Goal: Information Seeking & Learning: Learn about a topic

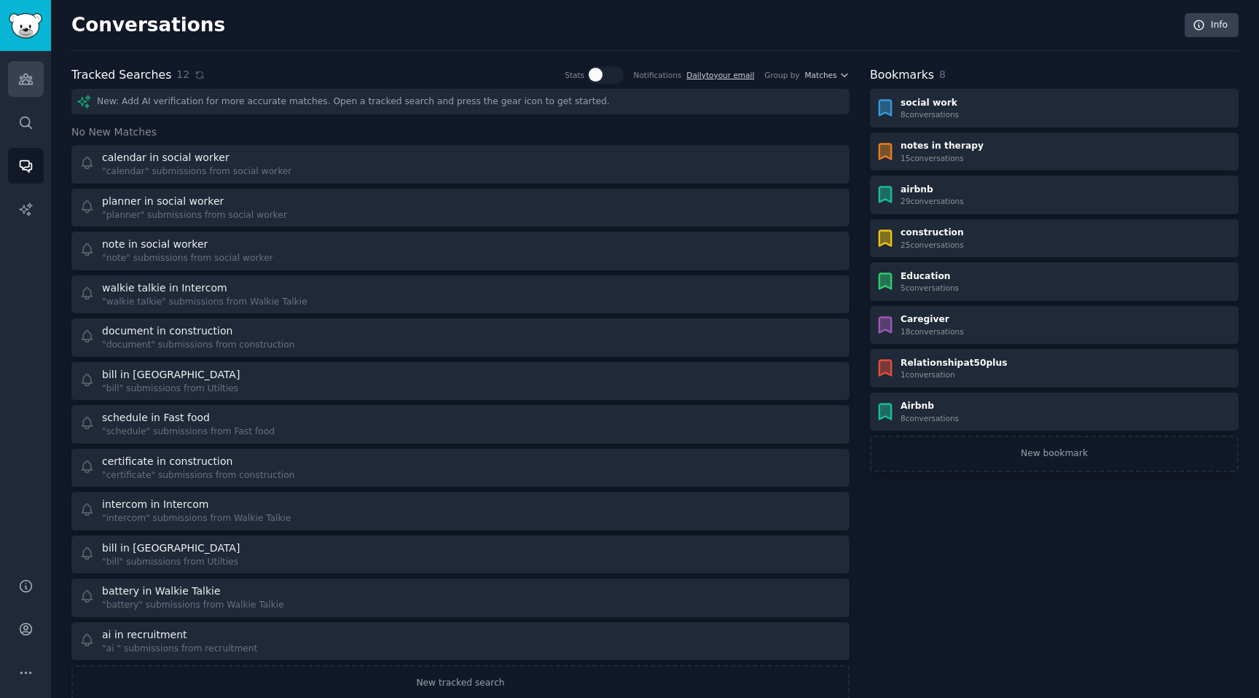
click at [21, 80] on icon "Sidebar" at bounding box center [25, 78] width 15 height 15
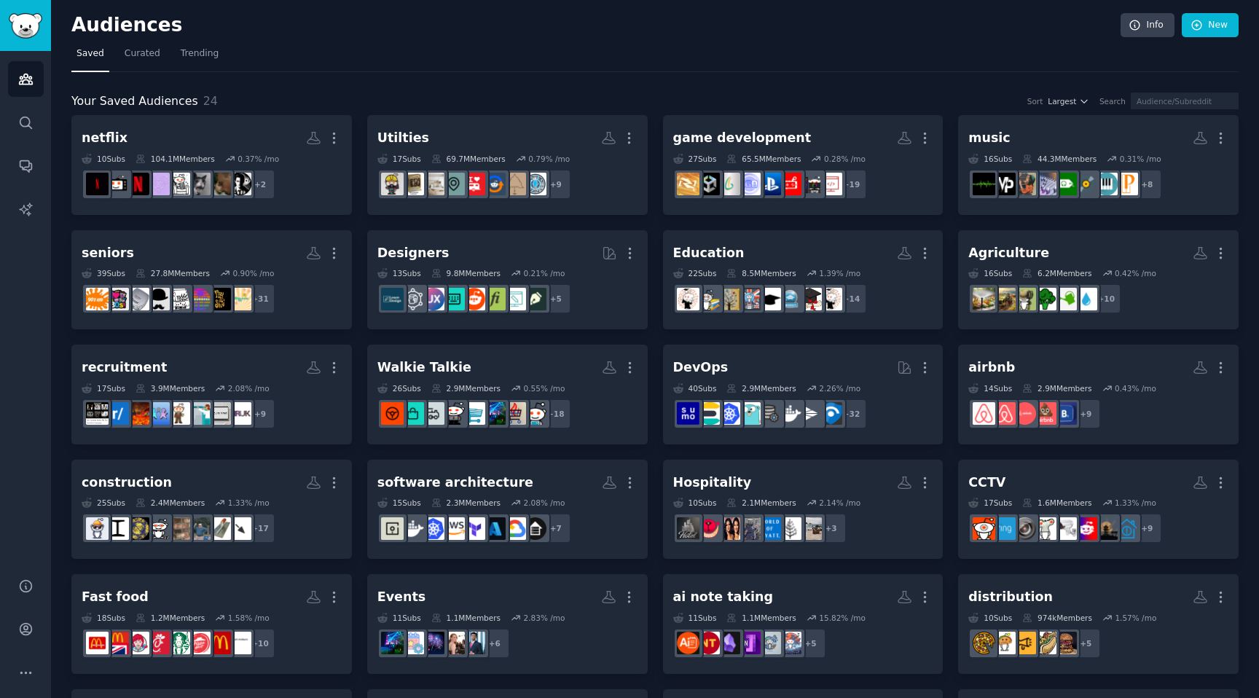
click at [16, 184] on div "Audiences Search Conversations AI Reports" at bounding box center [25, 305] width 51 height 509
click at [16, 123] on link "Search" at bounding box center [26, 123] width 36 height 36
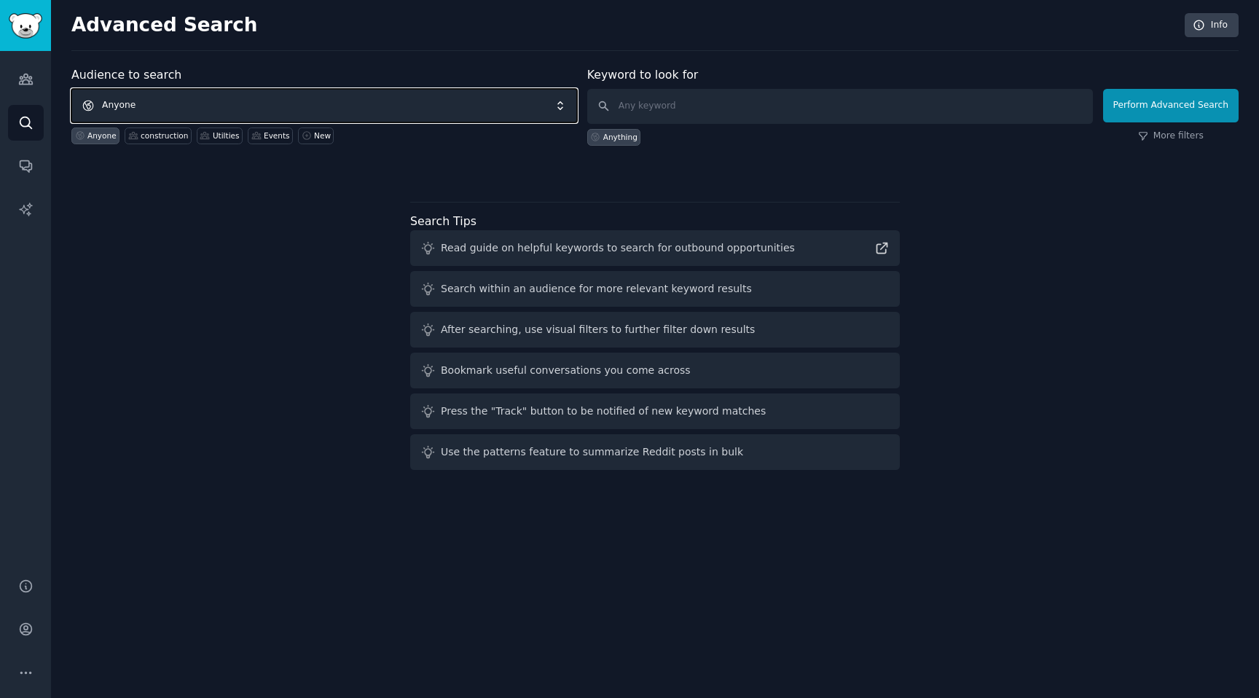
click at [182, 95] on span "Anyone" at bounding box center [324, 106] width 506 height 34
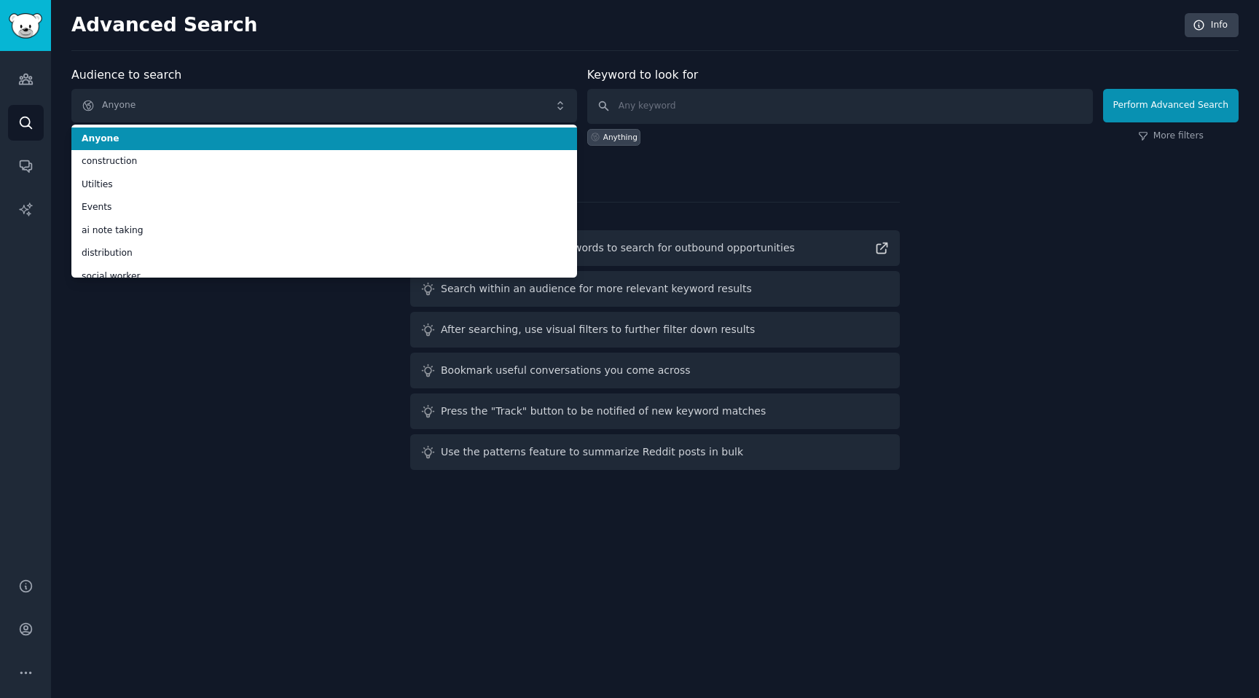
click at [724, 87] on div "Keyword to look for Anything" at bounding box center [840, 105] width 506 height 79
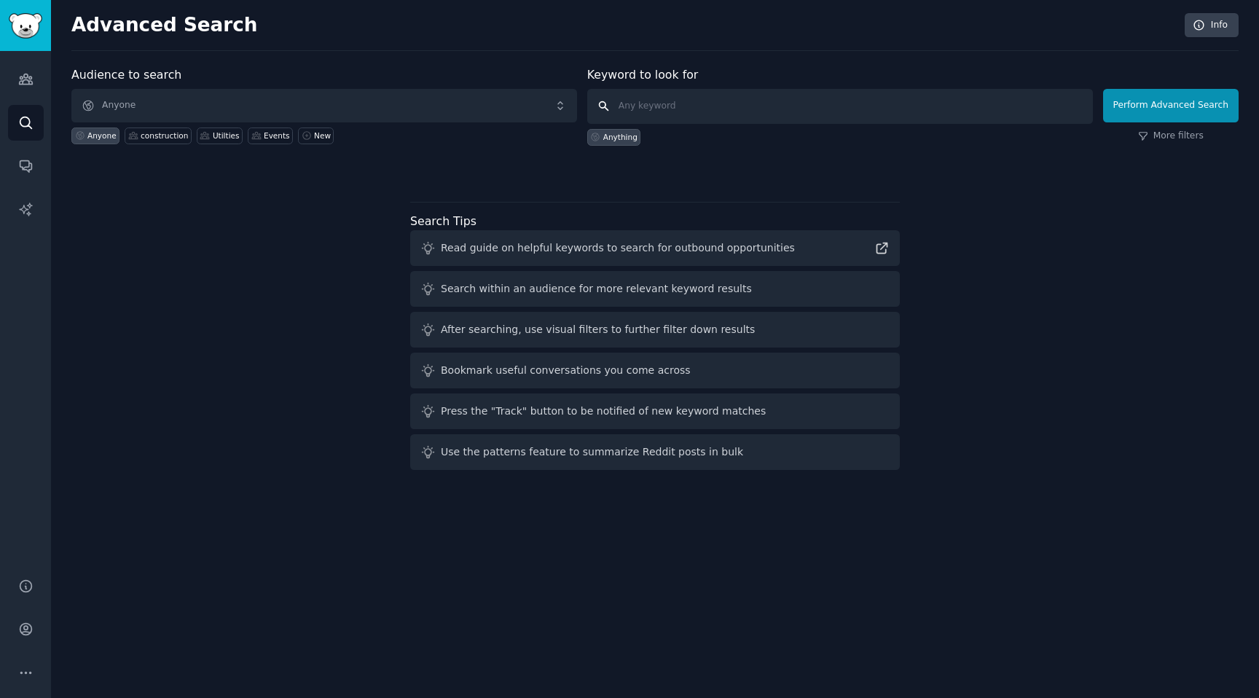
click at [692, 96] on input "text" at bounding box center [840, 106] width 506 height 35
type input "a"
type input "ai skill assessment"
click at [1173, 125] on div "Perform Advanced Search More filters" at bounding box center [1171, 110] width 136 height 72
click at [1166, 98] on button "Perform Advanced Search" at bounding box center [1171, 106] width 136 height 34
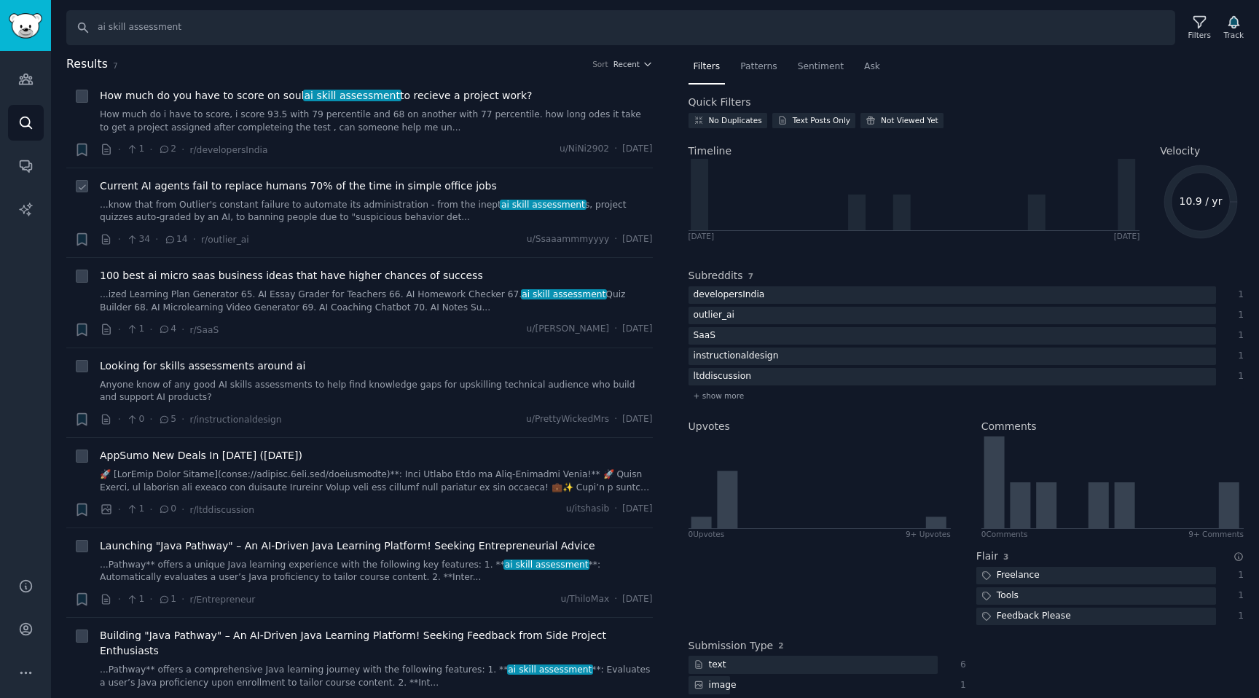
scroll to position [60, 0]
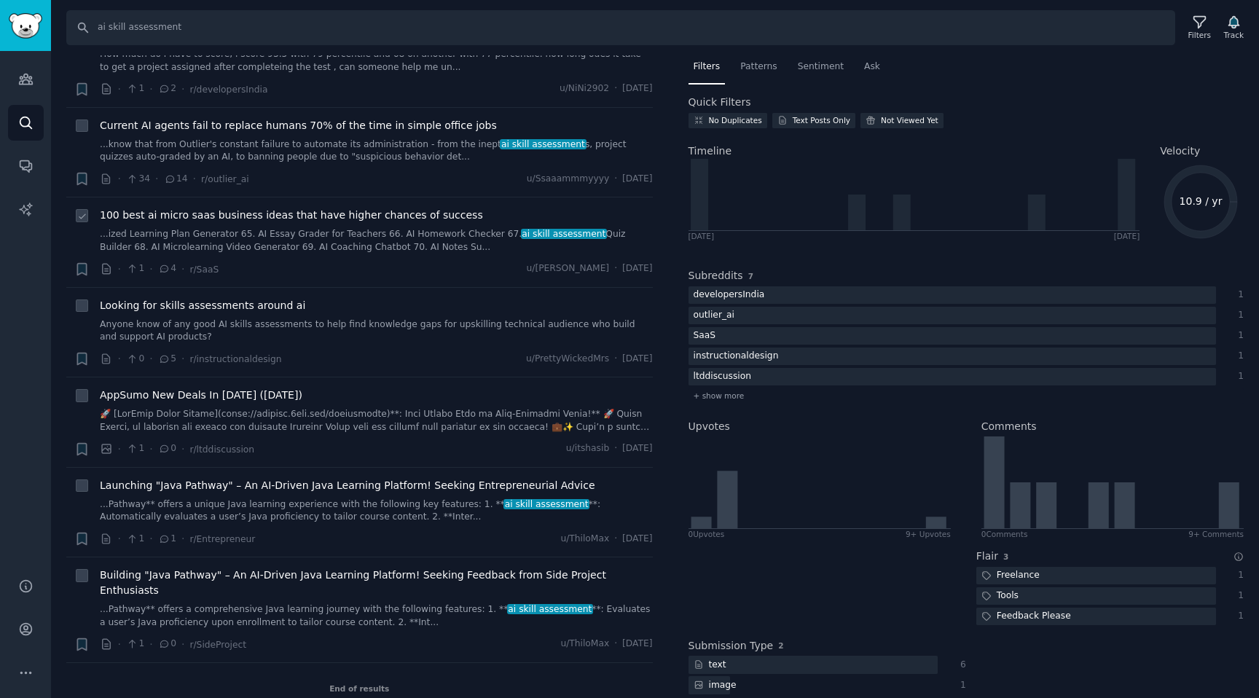
click at [480, 229] on link "...ized Learning Plan Generator 65. AI Essay Grader for Teachers 66. AI Homewor…" at bounding box center [376, 241] width 553 height 26
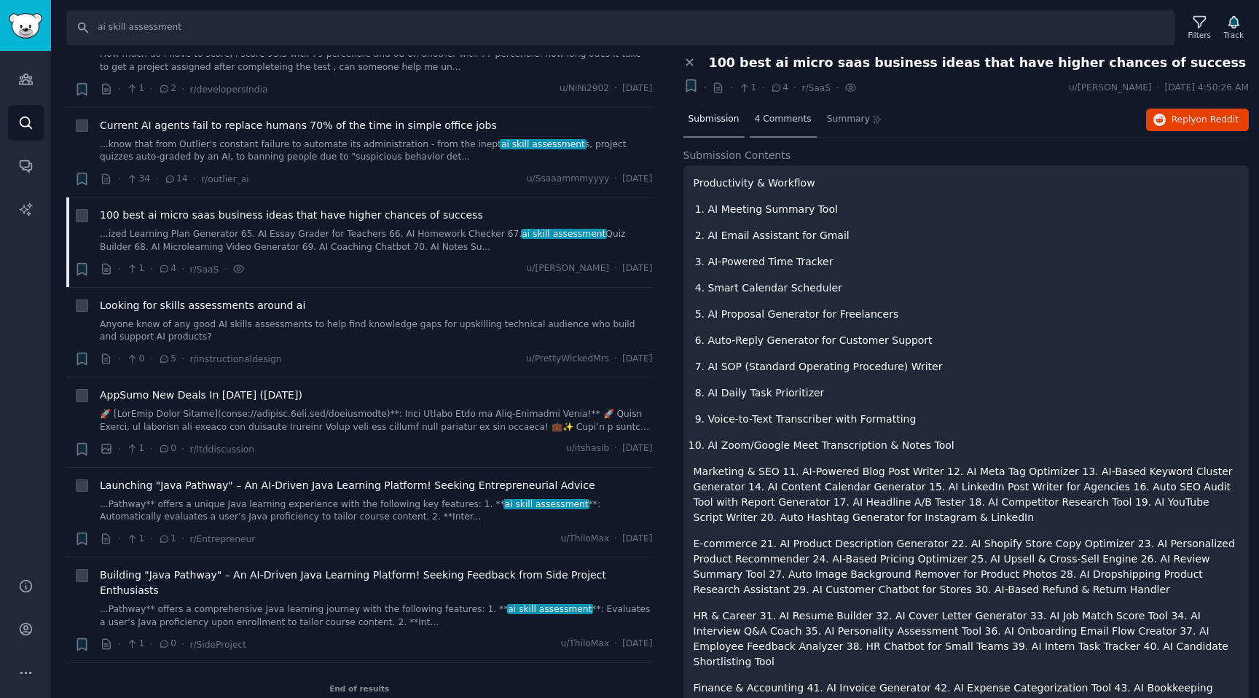
click at [788, 120] on span "4 Comments" at bounding box center [783, 119] width 57 height 13
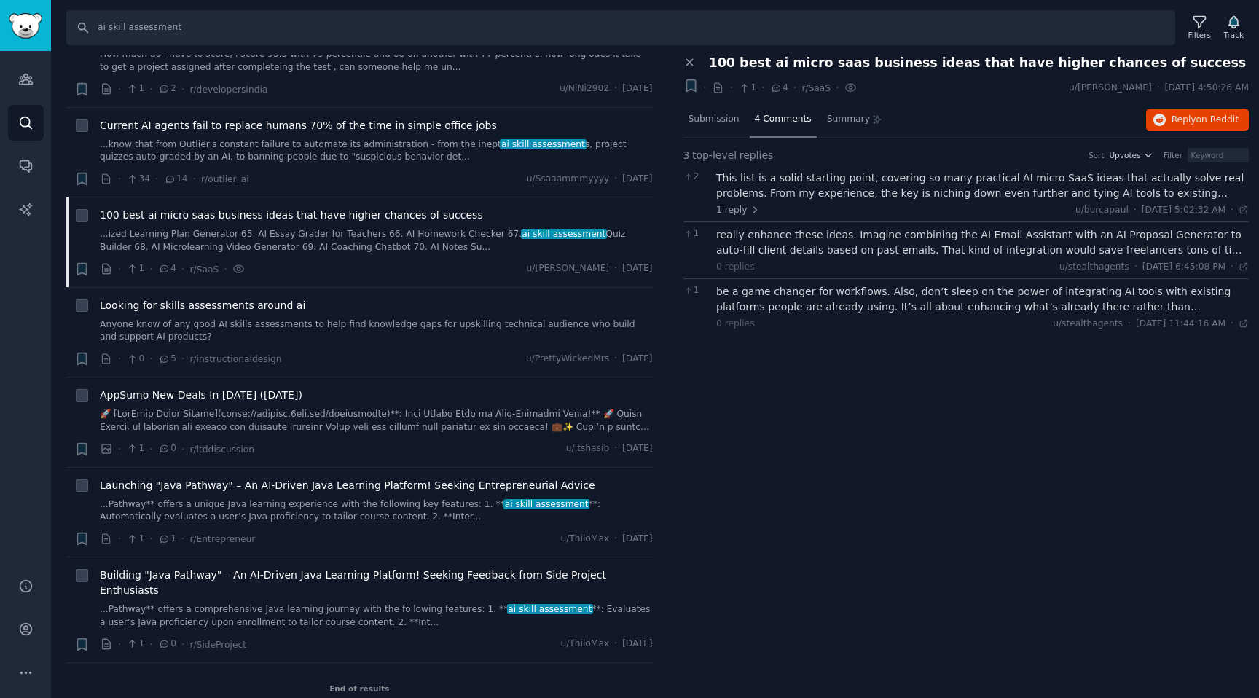
click at [844, 185] on div "This list is a solid starting point, covering so many practical AI micro SaaS i…" at bounding box center [982, 186] width 533 height 31
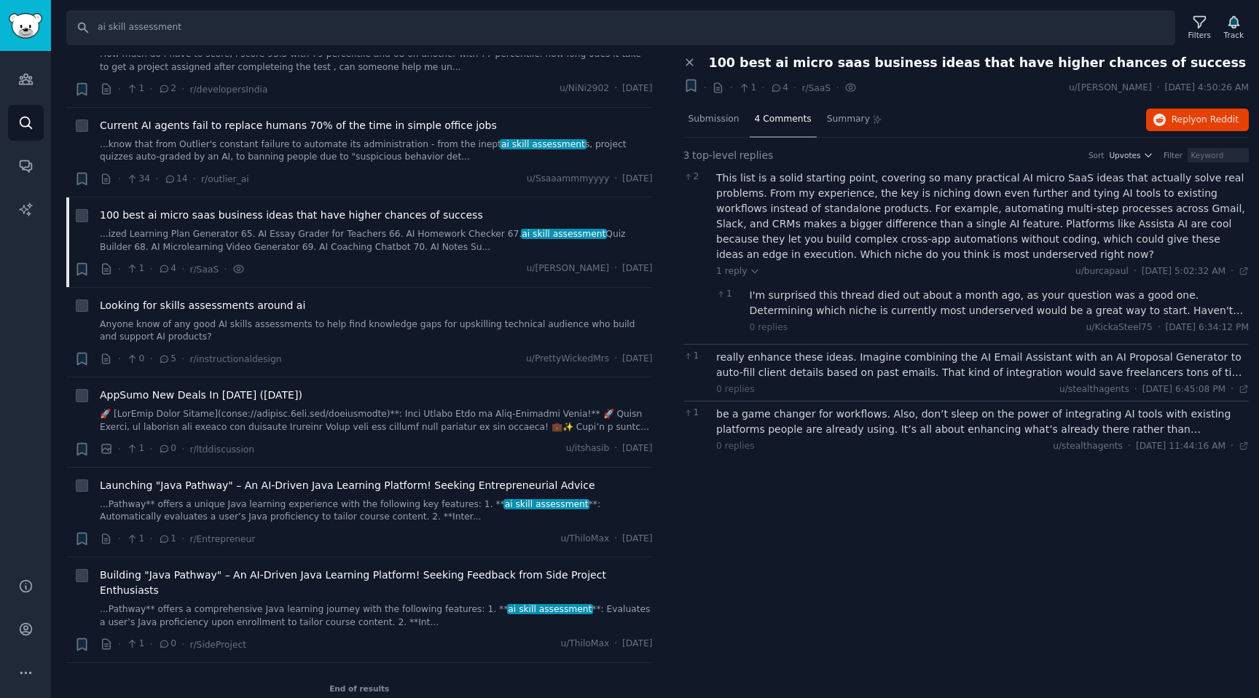
click at [854, 308] on div "I'm surprised this thread died out about a month ago, as your question was a go…" at bounding box center [1000, 303] width 500 height 31
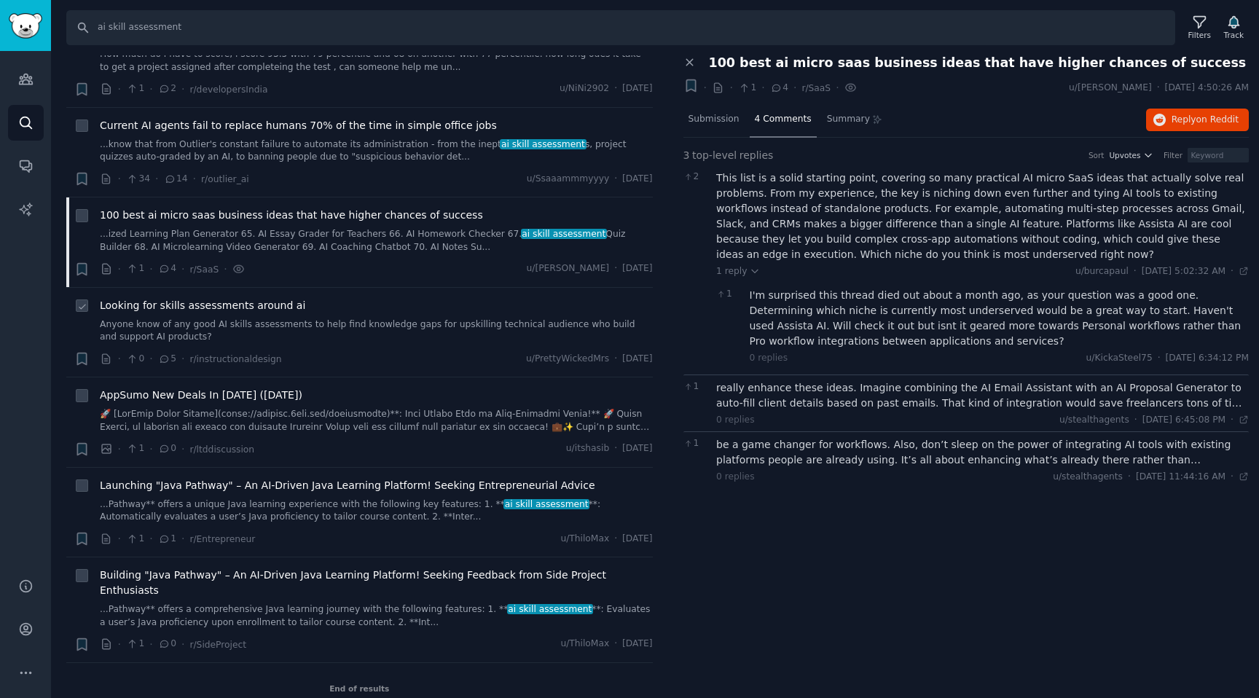
click at [312, 308] on div "Looking for skills assessments around ai" at bounding box center [376, 305] width 553 height 15
click at [324, 332] on link "Anyone know of any good AI skills assessments to help find knowledge gaps for u…" at bounding box center [376, 331] width 553 height 26
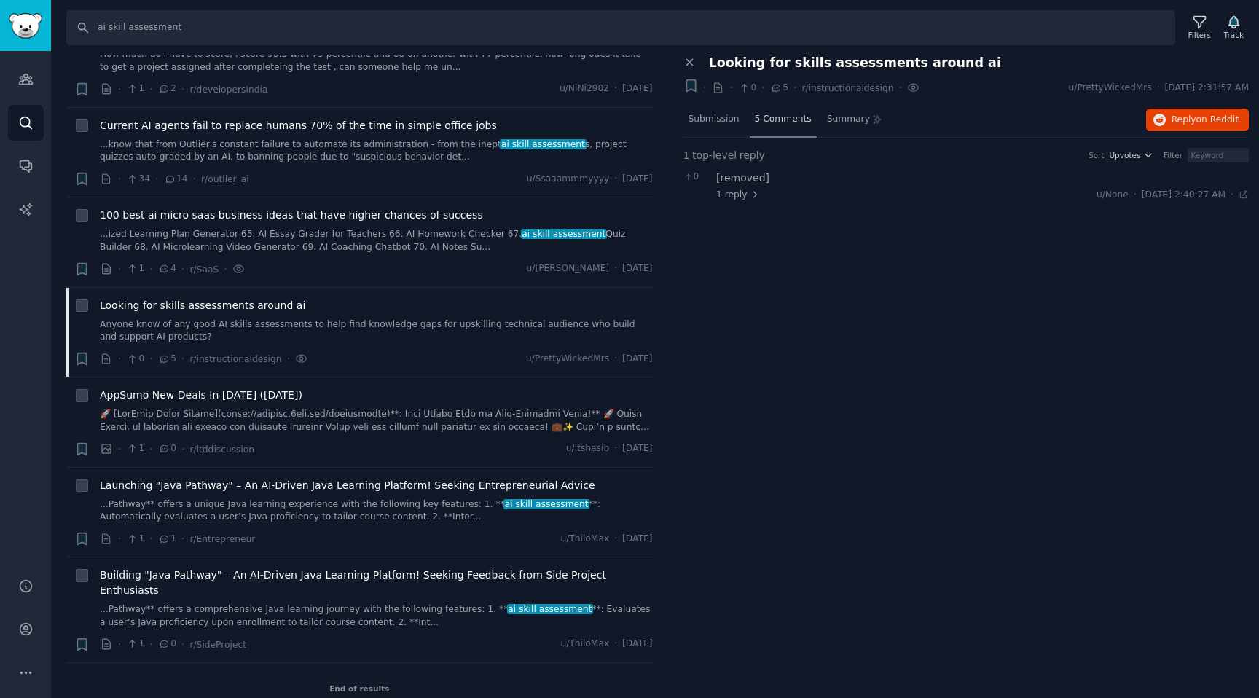
click at [783, 111] on div "5 Comments" at bounding box center [783, 120] width 67 height 35
click at [783, 145] on div "1 top-level reply Sort Upvotes Filter 0 [removed] 1 reply u/None · [DATE] 2:40:…" at bounding box center [967, 172] width 566 height 69
click at [783, 130] on div "5 Comments" at bounding box center [783, 120] width 67 height 35
click at [776, 119] on span "5 Comments" at bounding box center [783, 119] width 57 height 13
click at [787, 292] on div "Close panel Looking for skills assessments around ai + · · 0 · 5 · r/instructio…" at bounding box center [966, 376] width 587 height 643
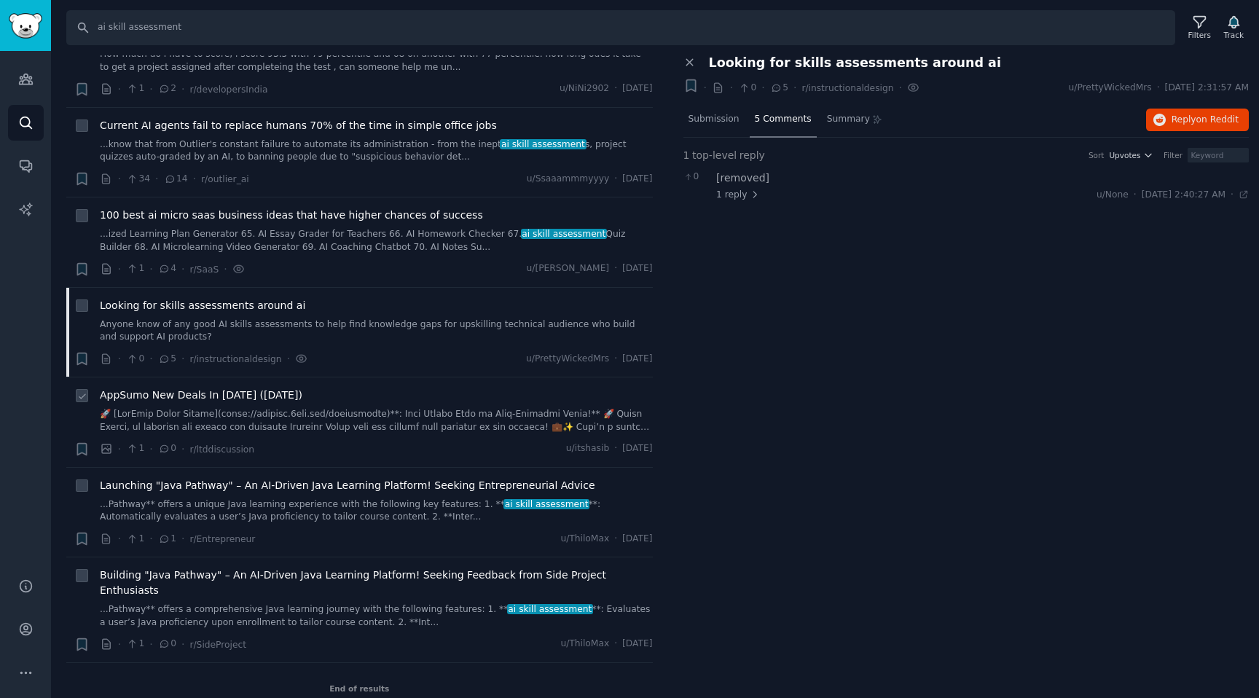
click at [249, 439] on div "AppSumo New Deals In [DATE] ([DATE]) · 1 · 0 · r/ltddiscussion u/itshasib · [DA…" at bounding box center [376, 422] width 553 height 69
click at [269, 499] on link "...Pathway** offers a unique Java learning experience with the following key fe…" at bounding box center [376, 511] width 553 height 26
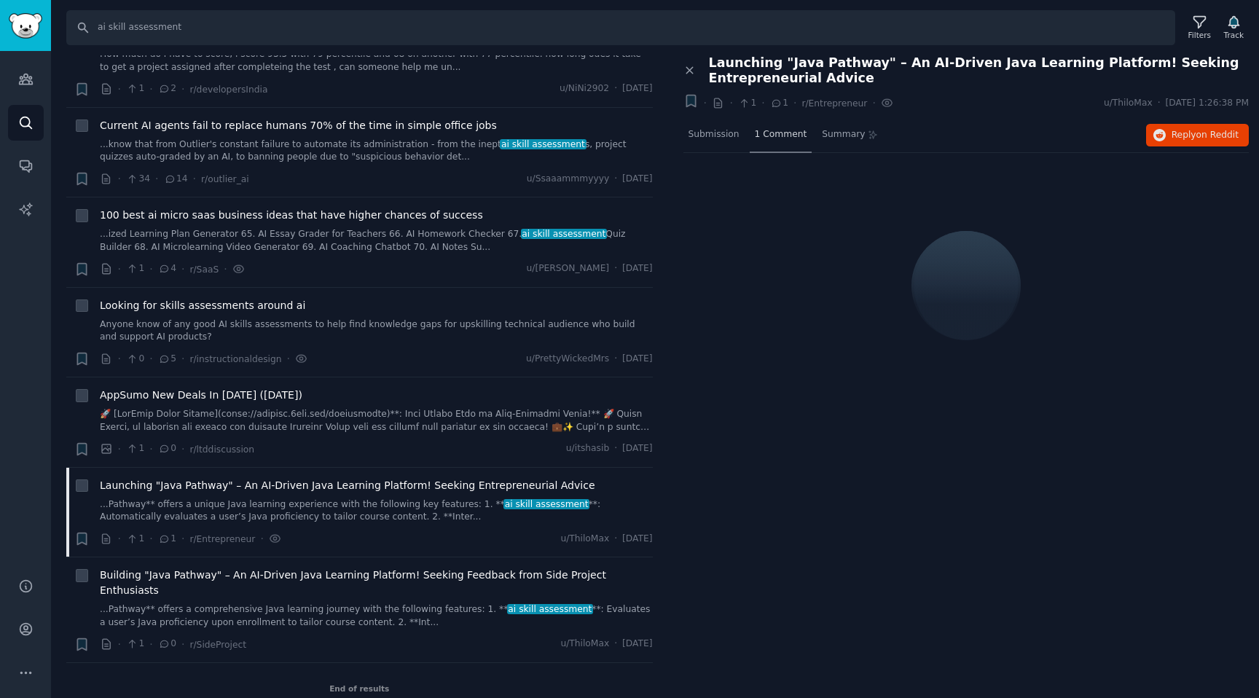
click at [791, 121] on div "1 Comment" at bounding box center [781, 135] width 63 height 35
click at [796, 137] on span "1 Comment" at bounding box center [781, 134] width 52 height 13
click at [409, 582] on span "Building "Java Pathway" – An AI-Driven Java Learning Platform! Seeking Feedback…" at bounding box center [376, 583] width 553 height 31
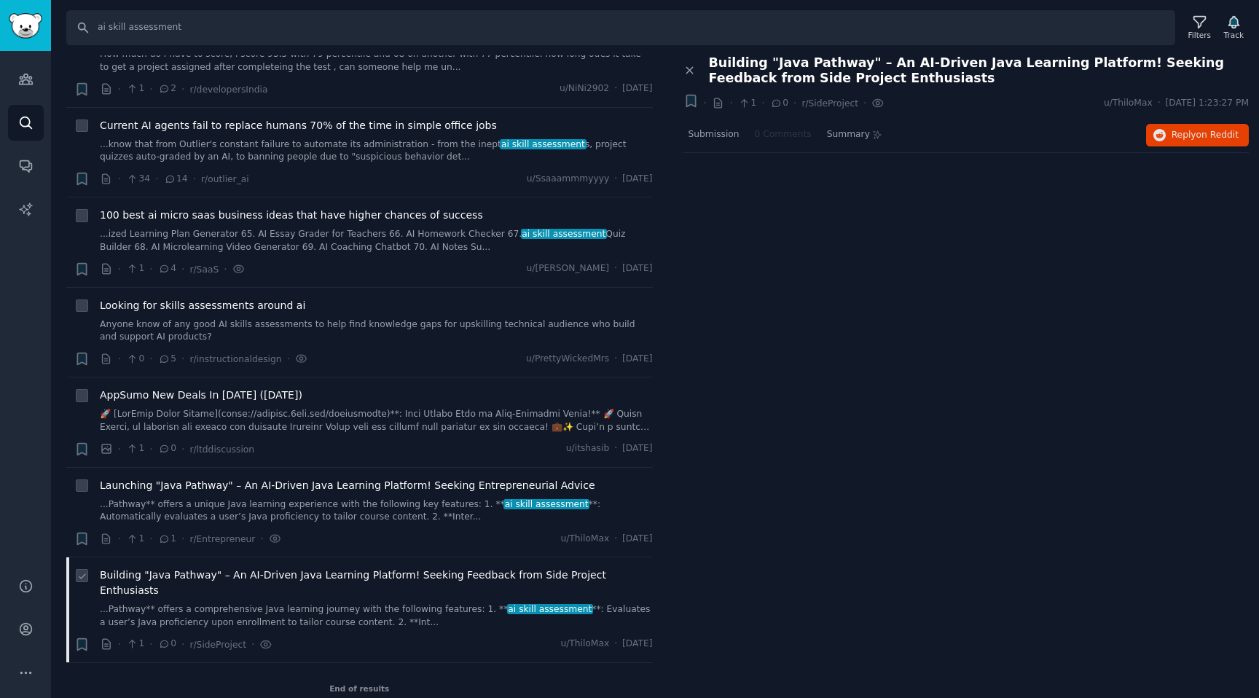
click at [404, 603] on link "...Pathway** offers a comprehensive Java learning journey with the following fe…" at bounding box center [376, 616] width 553 height 26
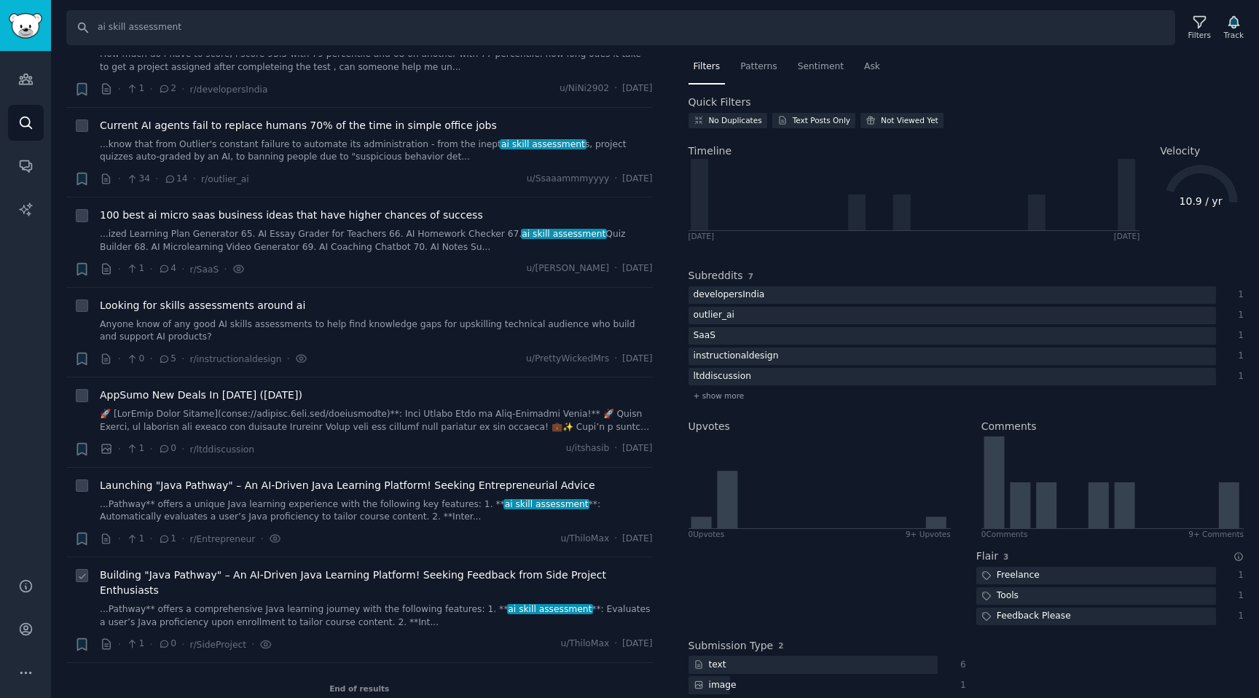
click at [355, 637] on div "· 1 · 0 · r/SideProject · u/ThiloMax · [DATE]" at bounding box center [376, 644] width 553 height 15
click at [360, 605] on link "...Pathway** offers a comprehensive Java learning journey with the following fe…" at bounding box center [376, 616] width 553 height 26
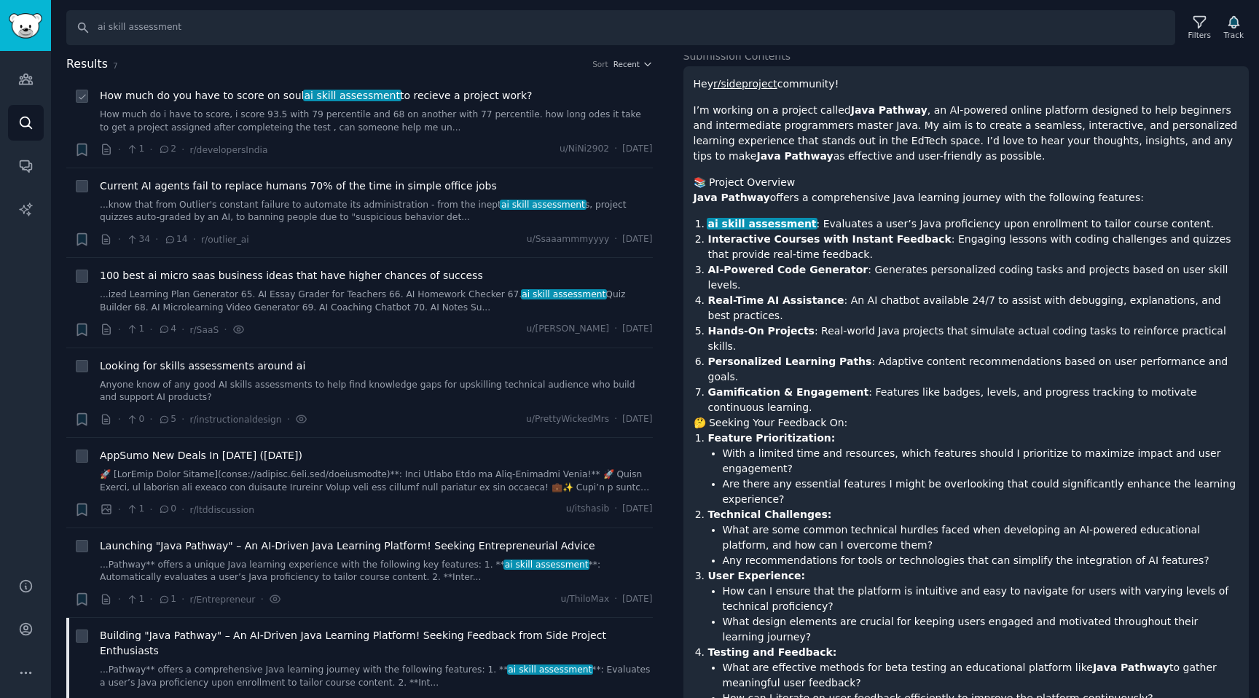
click at [406, 115] on link "How much do i have to score, i score 93.5 with 79 percentile and 68 on another …" at bounding box center [376, 122] width 553 height 26
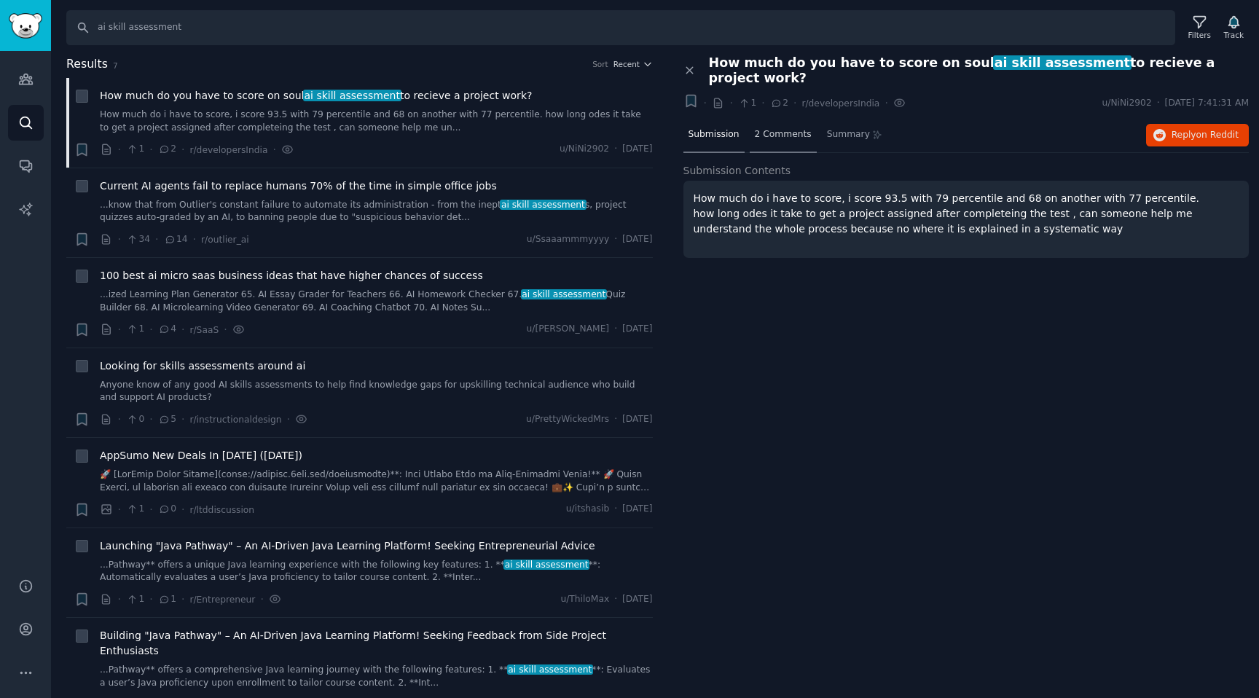
click at [777, 128] on span "2 Comments" at bounding box center [783, 134] width 57 height 13
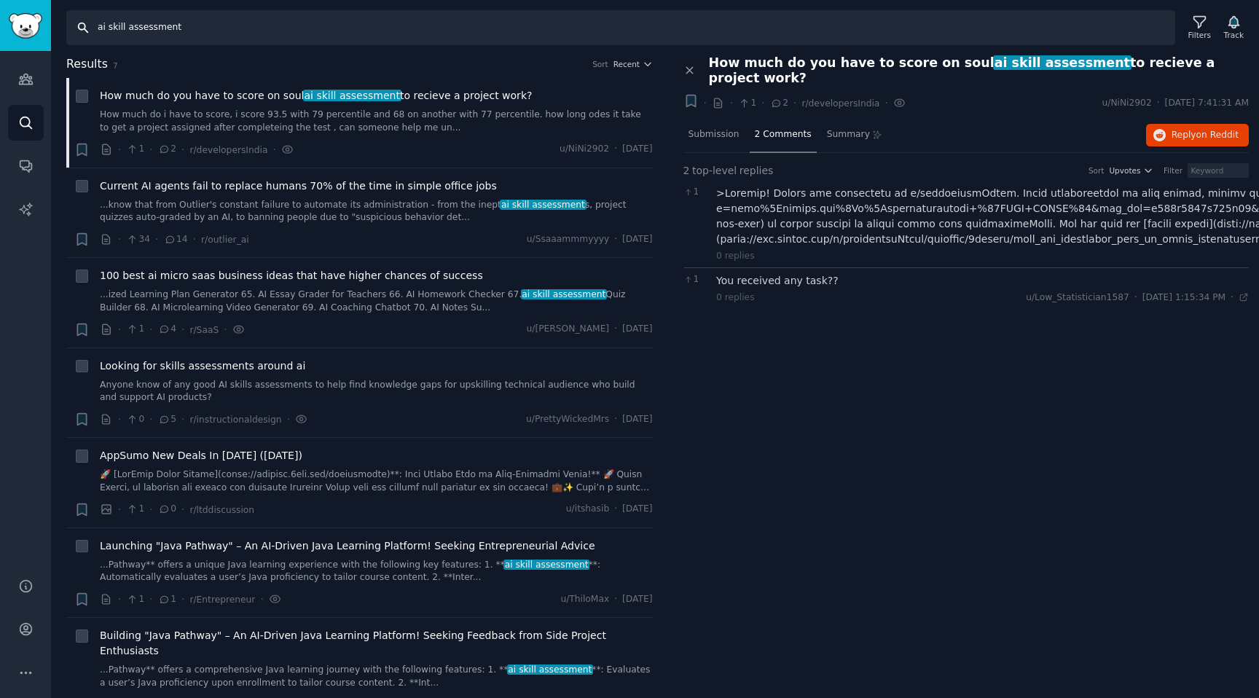
click at [107, 28] on input "ai skill assessment" at bounding box center [620, 27] width 1109 height 35
drag, startPoint x: 110, startPoint y: 26, endPoint x: 88, endPoint y: 26, distance: 21.9
click at [89, 26] on input "ai skill assessment" at bounding box center [620, 27] width 1109 height 35
type input "skill assessment"
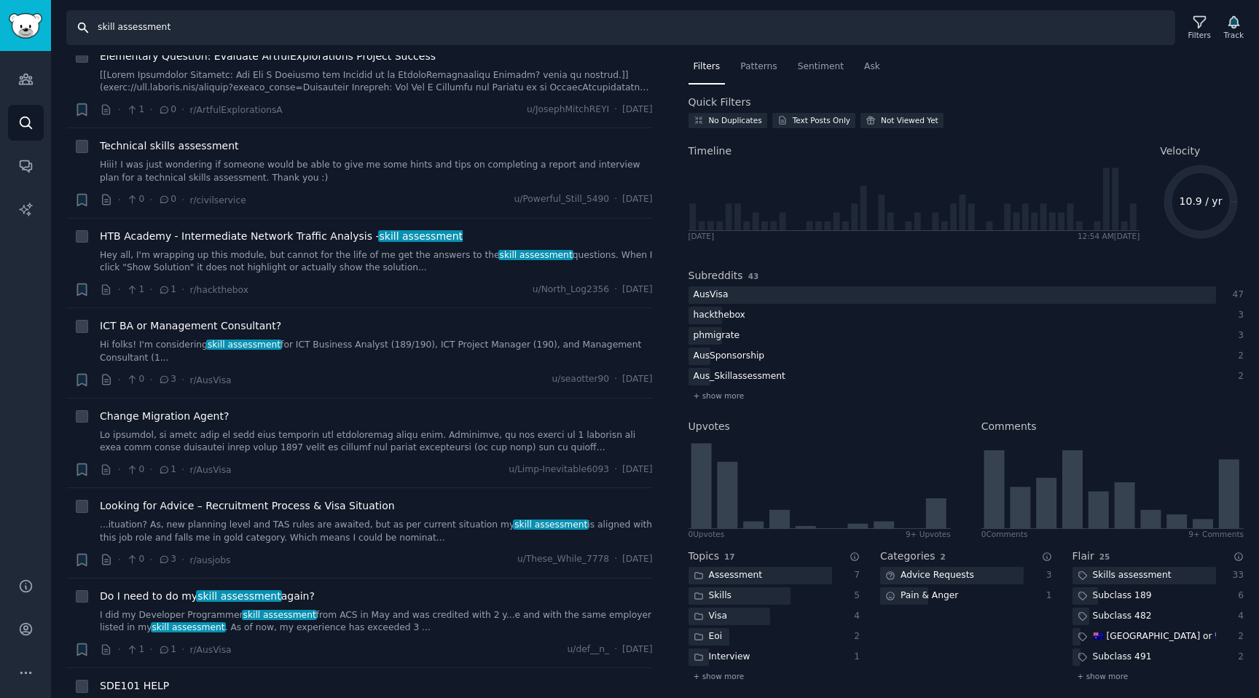
scroll to position [8081, 0]
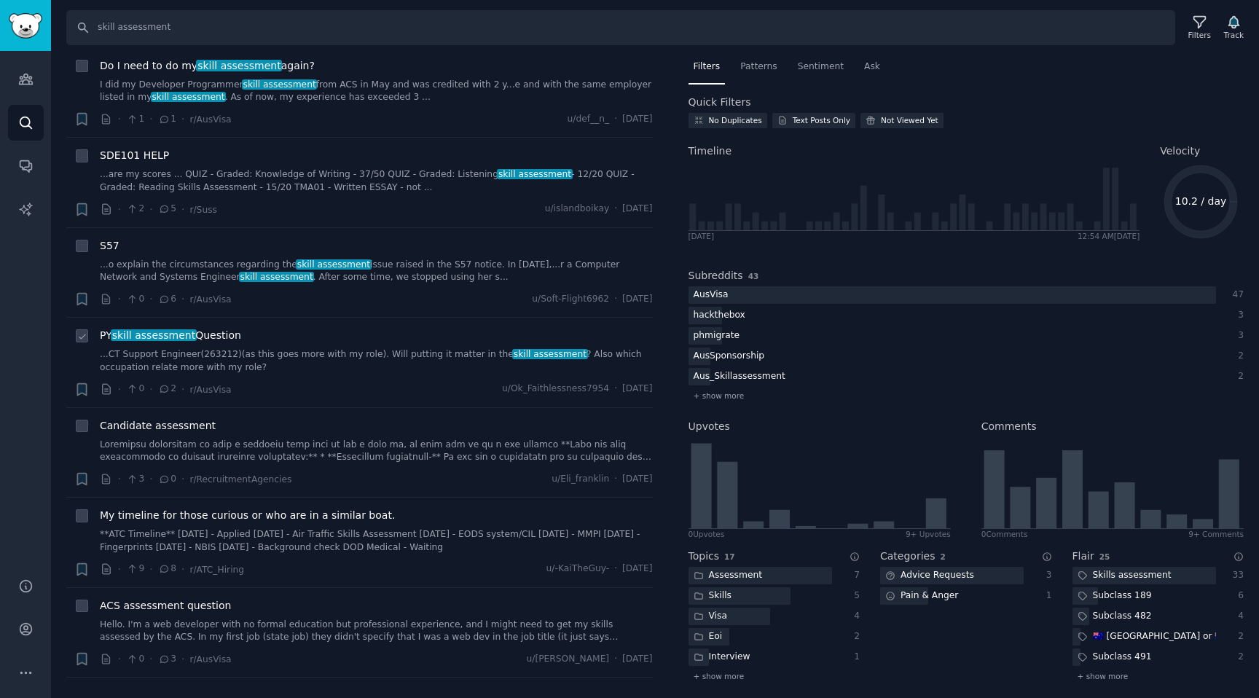
click at [381, 348] on link "...CT Support Engineer(263212)(as this goes more with my role). Will putting it…" at bounding box center [376, 361] width 553 height 26
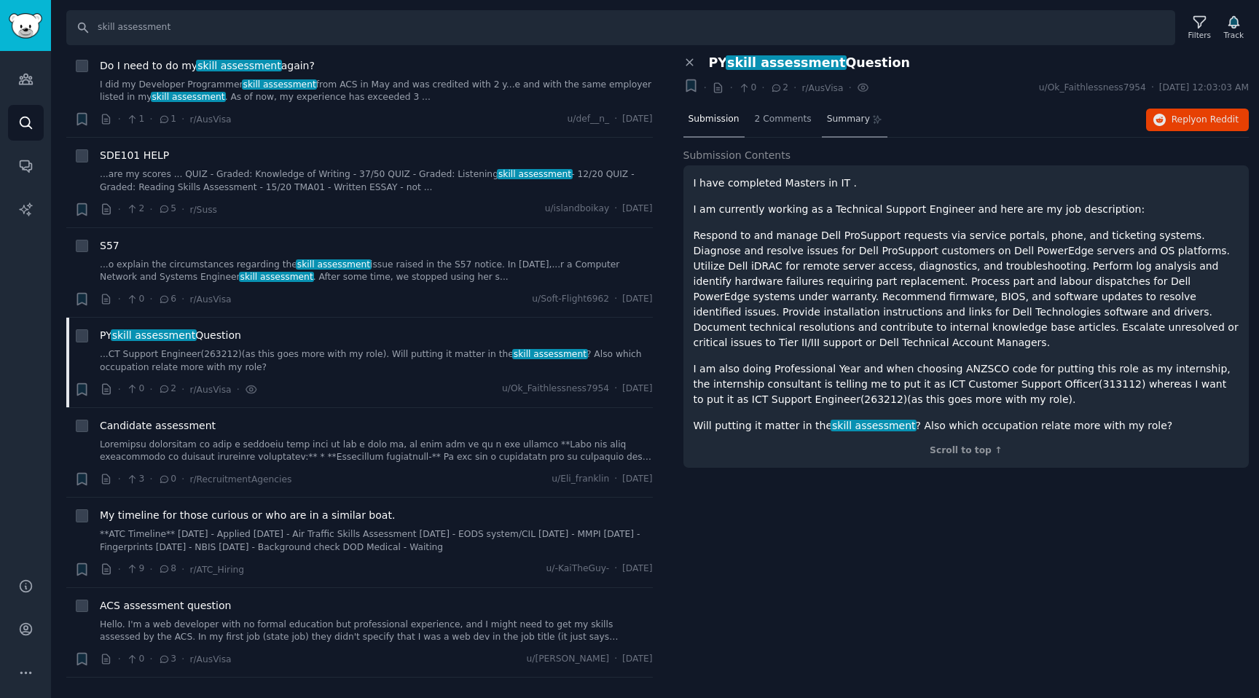
click at [848, 122] on span "Summary" at bounding box center [848, 119] width 43 height 13
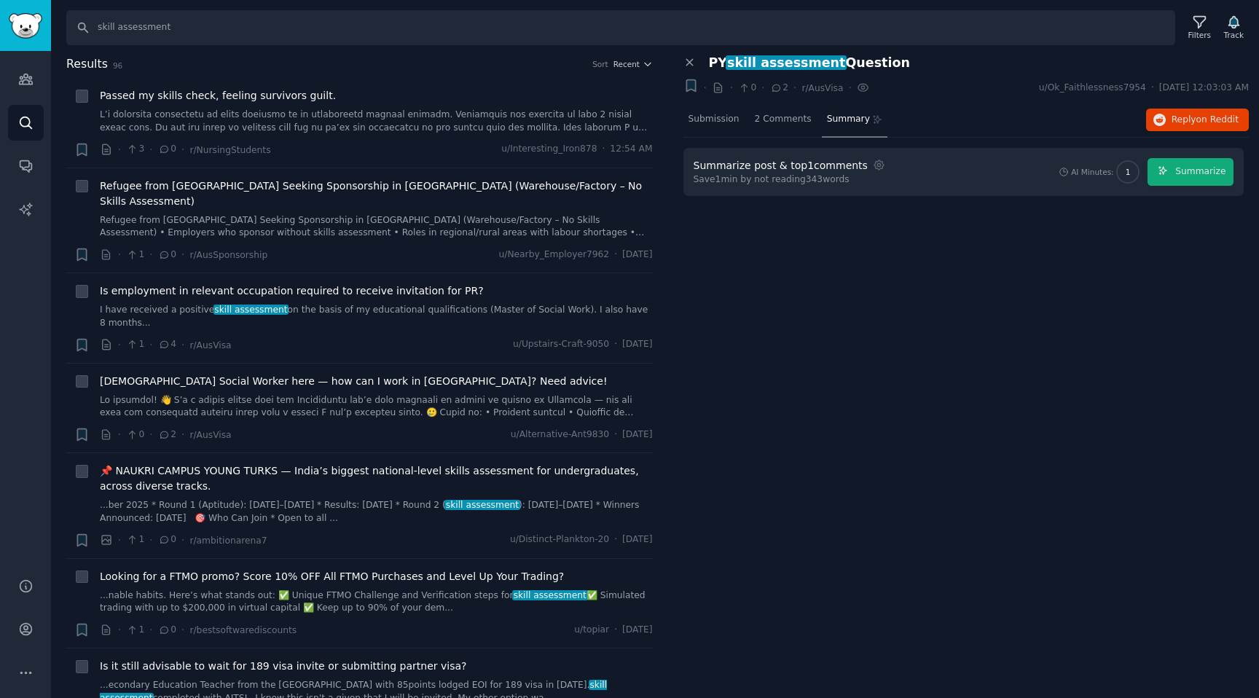
click at [767, 235] on div "Close panel PY skill assessment Question + · · 0 · 2 · r/AusVisa · u/Ok_Faithle…" at bounding box center [967, 164] width 566 height 219
click at [691, 66] on icon at bounding box center [690, 62] width 13 height 13
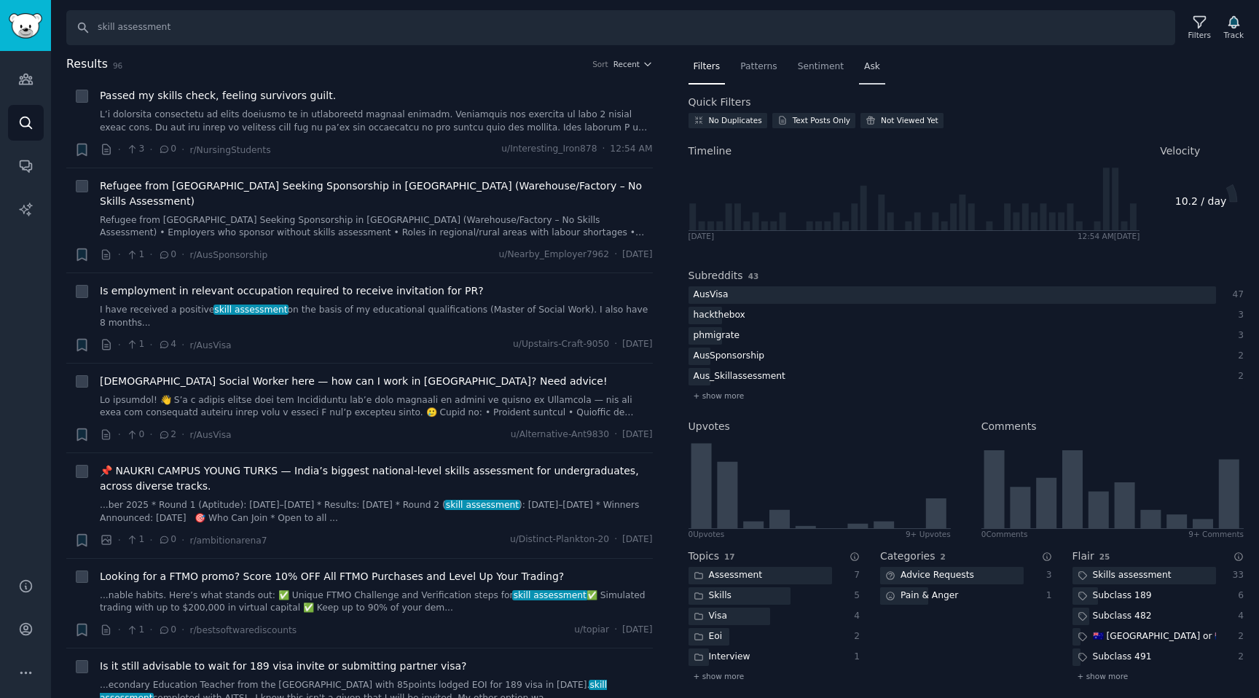
click at [859, 66] on div "Ask" at bounding box center [872, 70] width 26 height 30
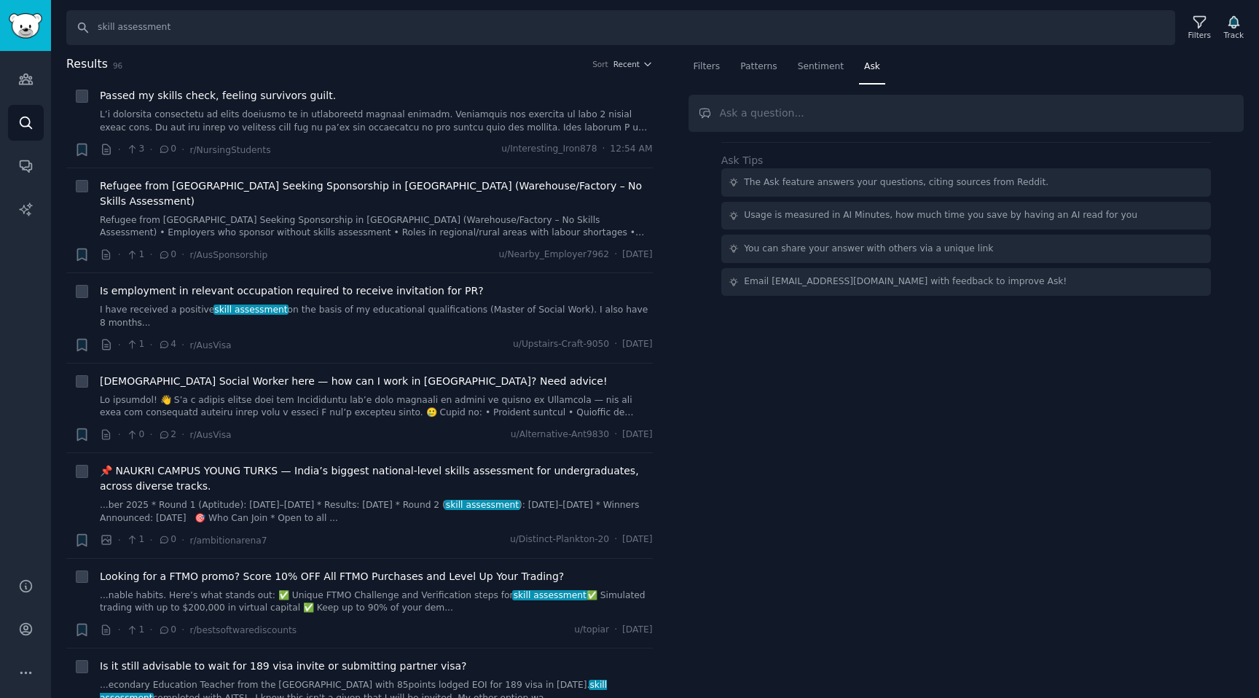
click at [769, 111] on input "text" at bounding box center [967, 113] width 556 height 37
type input "What do they sa"
click at [658, 679] on div "Results 96 Sort Recent + Passed my skills check, feeling survivors guilt. · 3 ·…" at bounding box center [369, 376] width 607 height 643
click at [848, 117] on input "text" at bounding box center [967, 113] width 556 height 37
click at [846, 114] on input "text" at bounding box center [967, 113] width 556 height 37
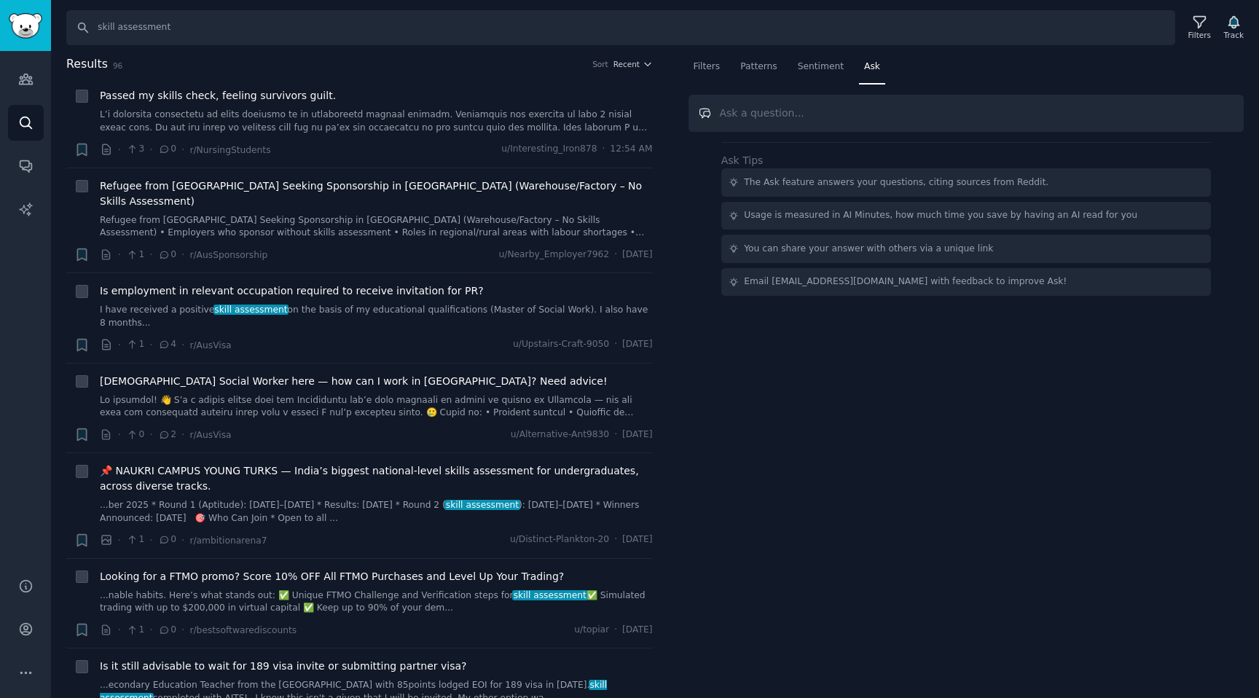
paste input "What are the insights related to skill assessments as it relates to the corpora…"
paste input "Is there anything related to AI, or are there any gaps here that you think AI c…"
drag, startPoint x: 1175, startPoint y: 117, endPoint x: 1259, endPoint y: 117, distance: 83.1
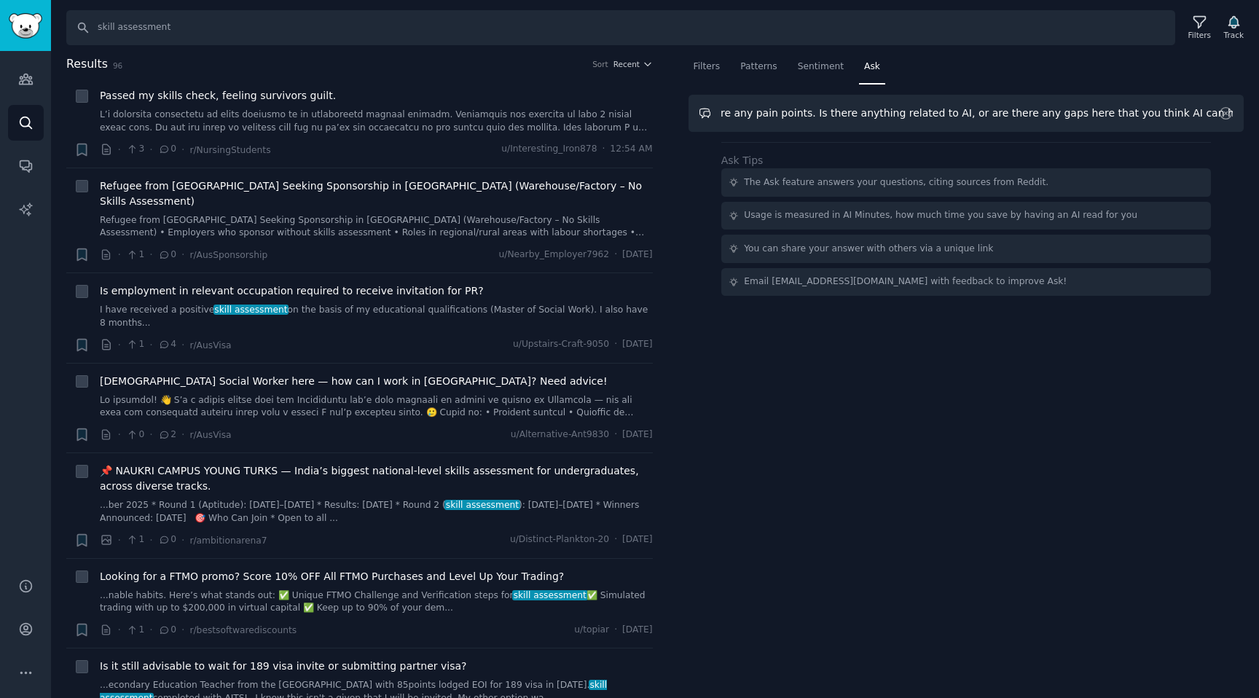
click at [1259, 117] on div "Filters Patterns Sentiment Ask What are the insights related to skill assessmen…" at bounding box center [966, 376] width 587 height 643
type input "What are the insights related to skill assessments as it relates to the corpora…"
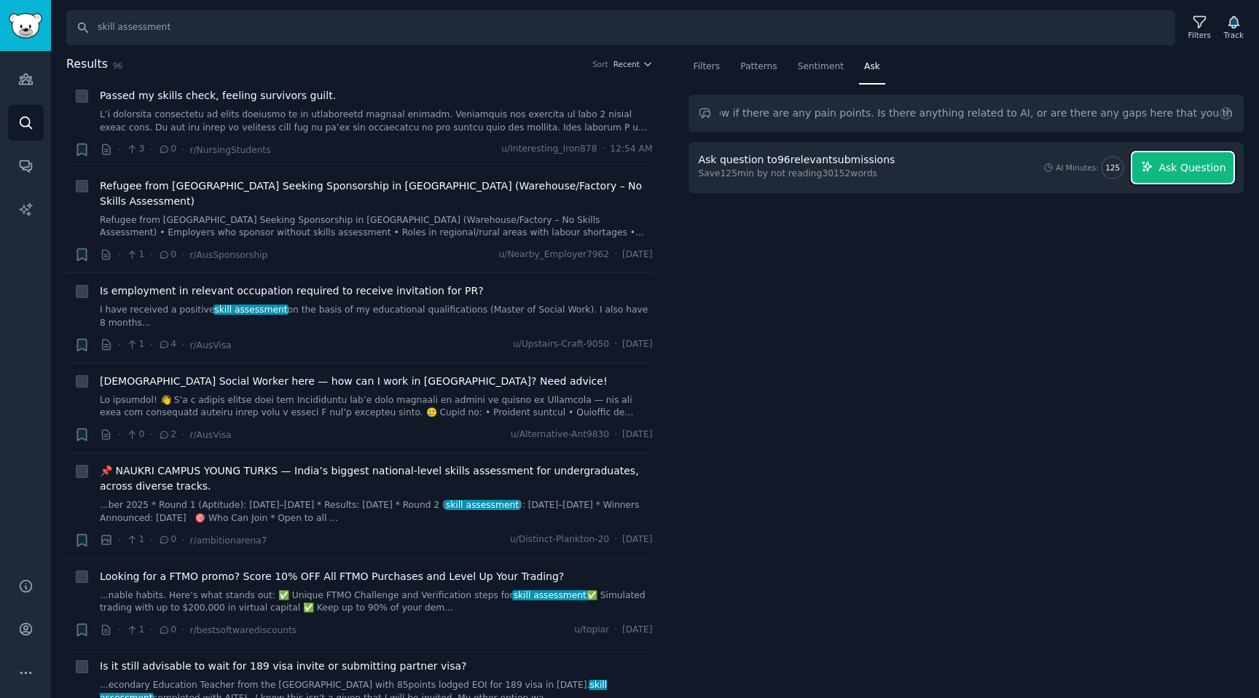
click at [1183, 170] on span "Ask Question" at bounding box center [1192, 167] width 67 height 15
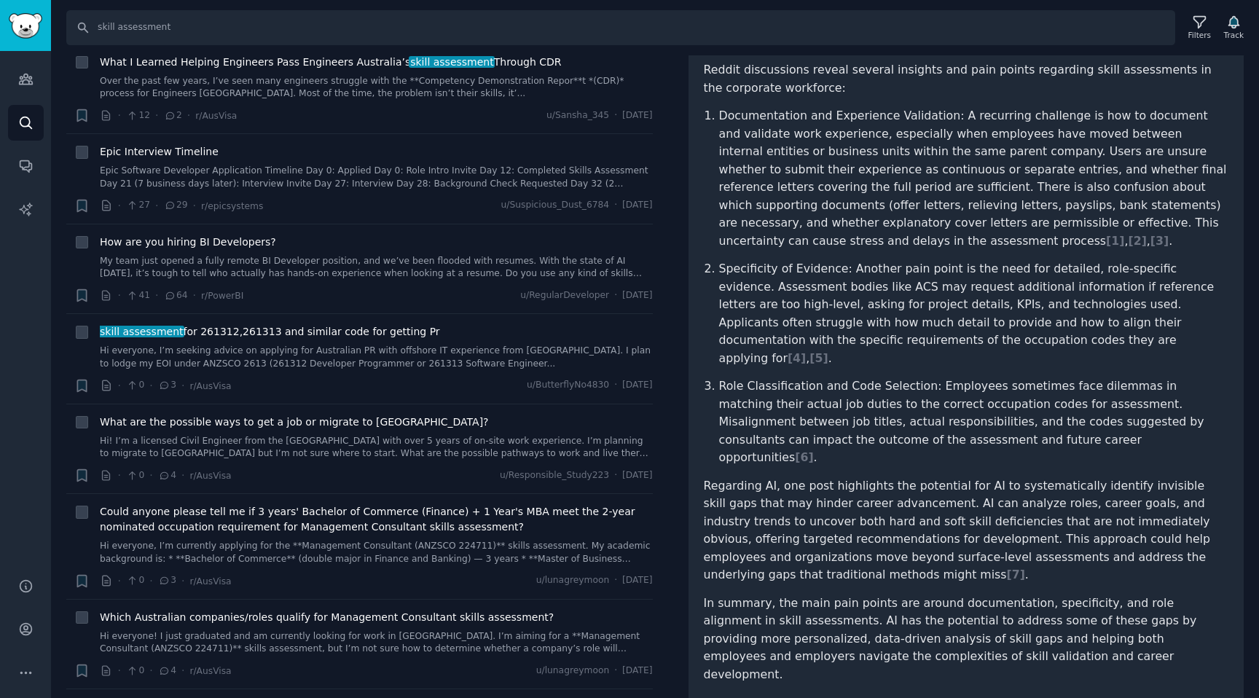
scroll to position [195, 0]
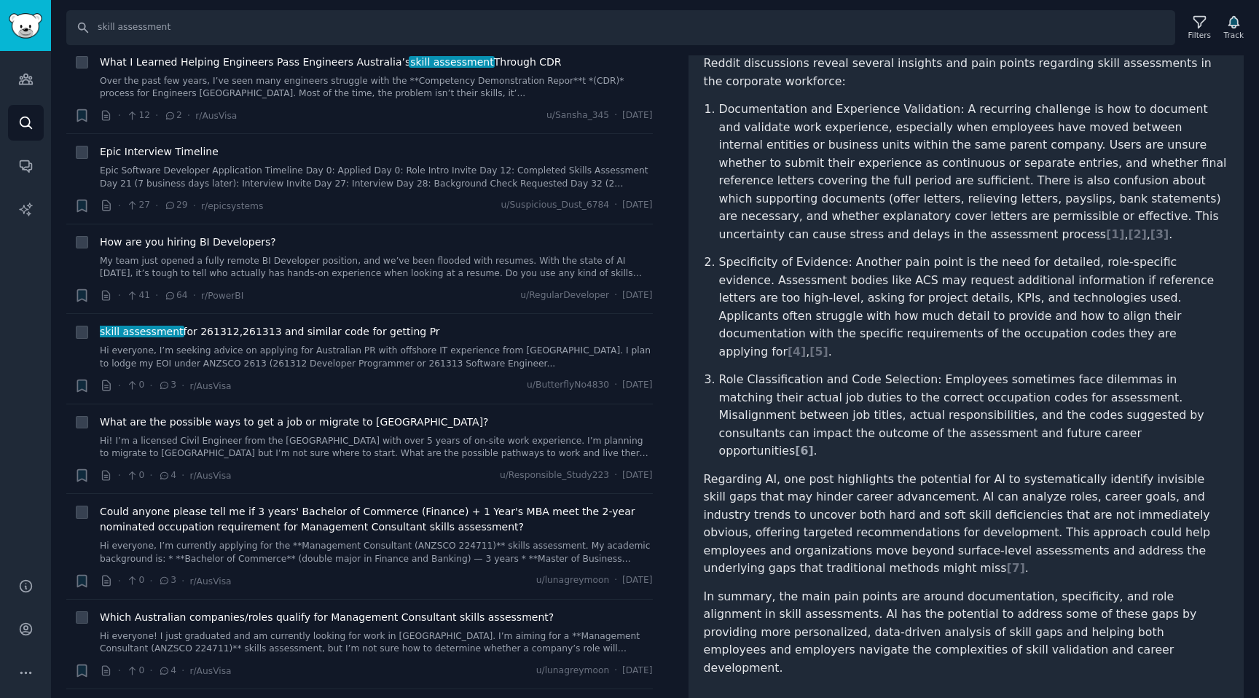
click at [813, 444] on span "[ 6 ]" at bounding box center [804, 451] width 18 height 14
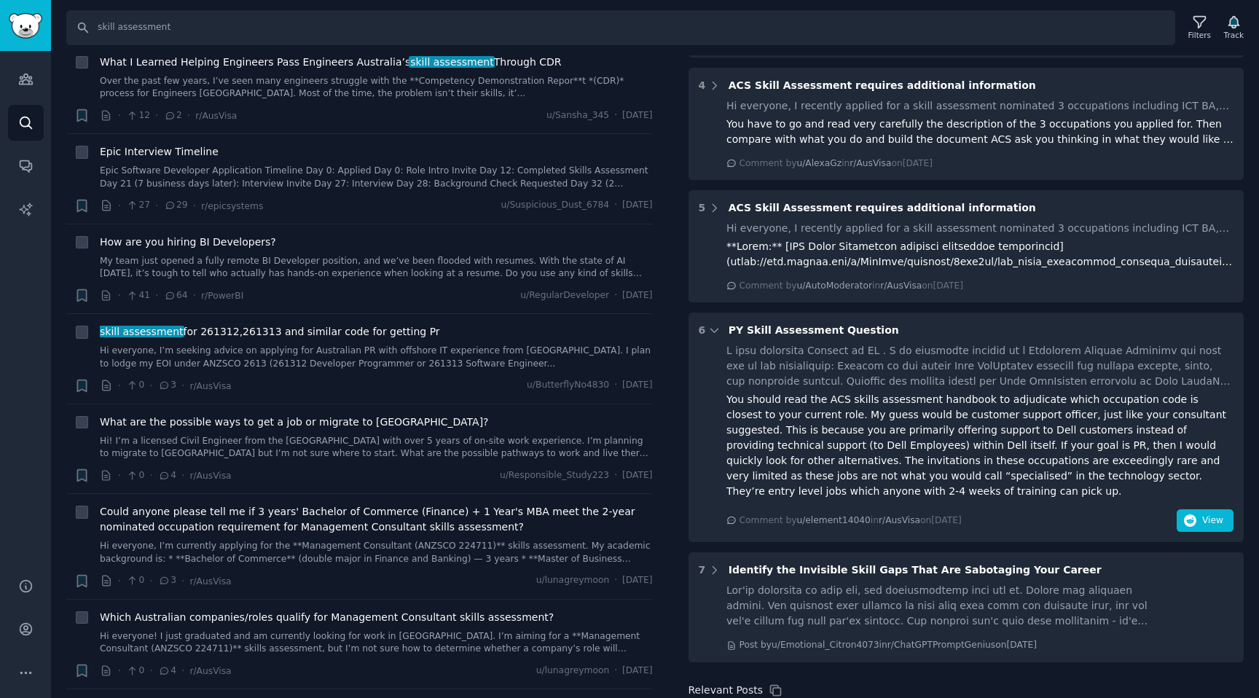
scroll to position [1225, 0]
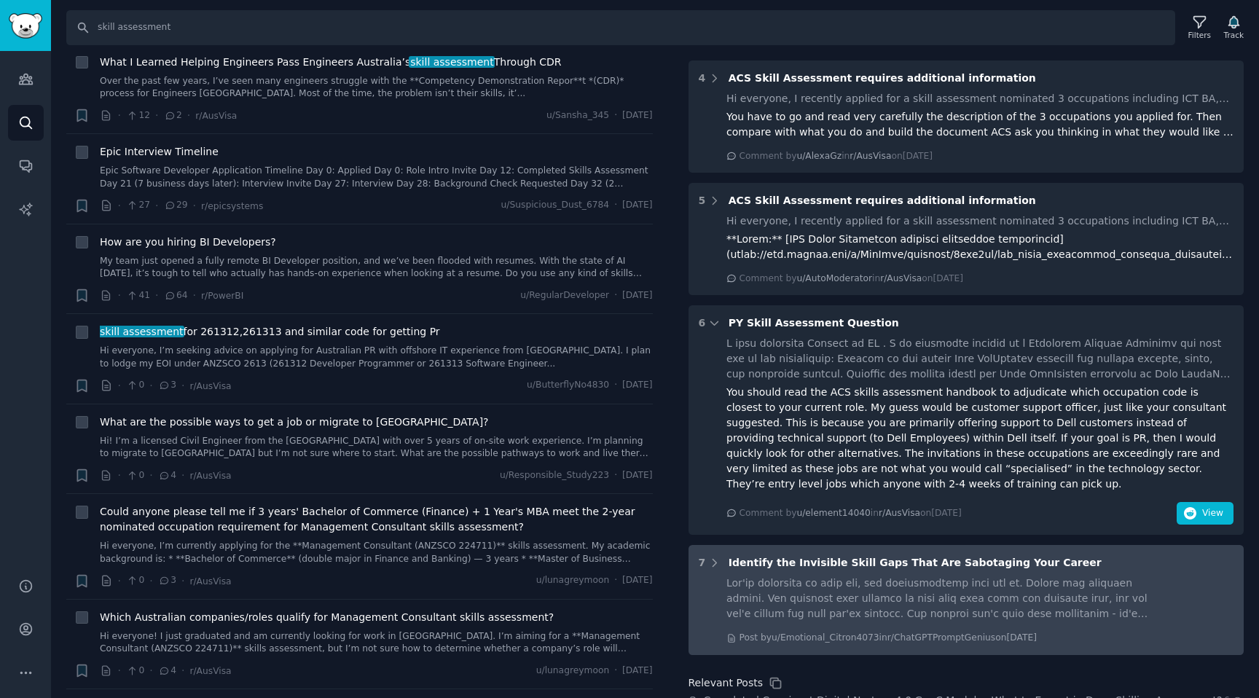
click at [853, 576] on div at bounding box center [938, 599] width 423 height 46
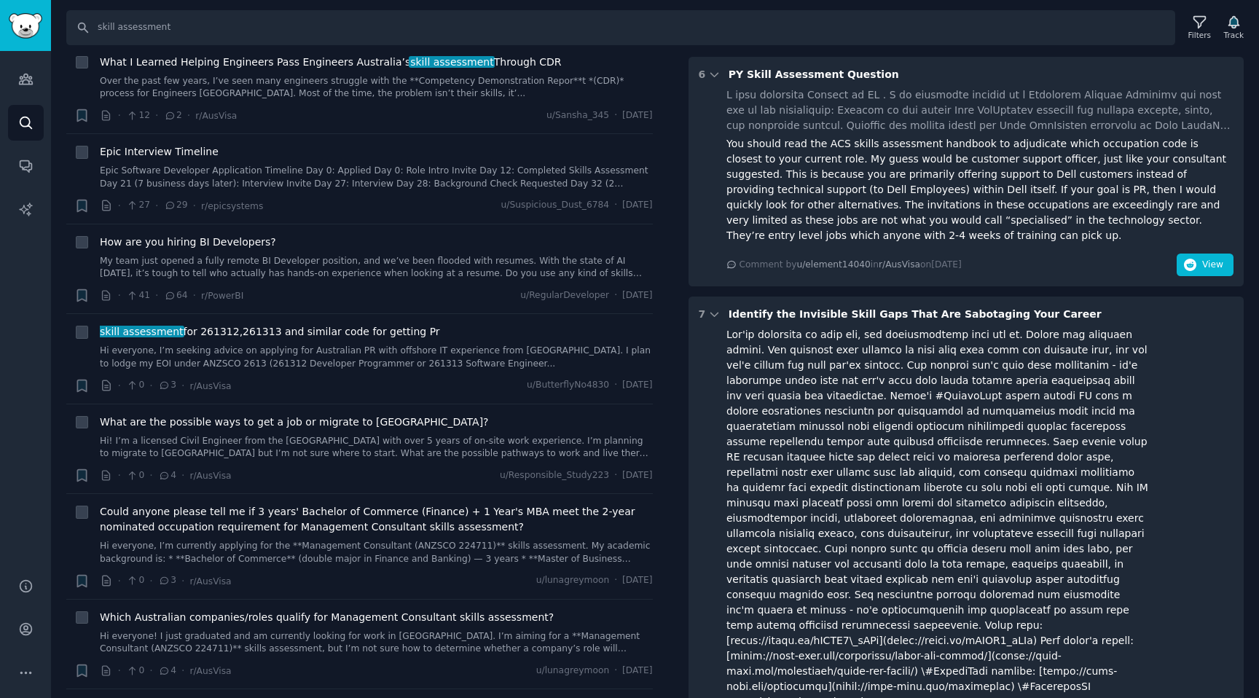
scroll to position [1484, 0]
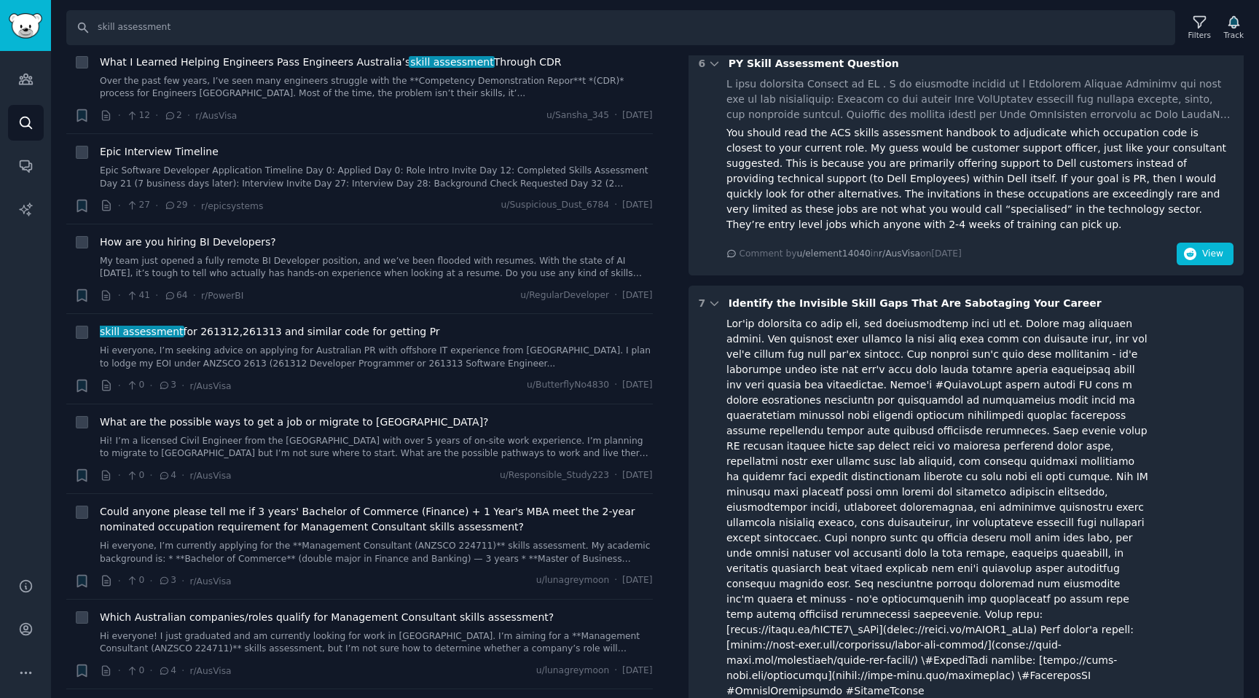
click at [711, 297] on icon at bounding box center [714, 303] width 13 height 13
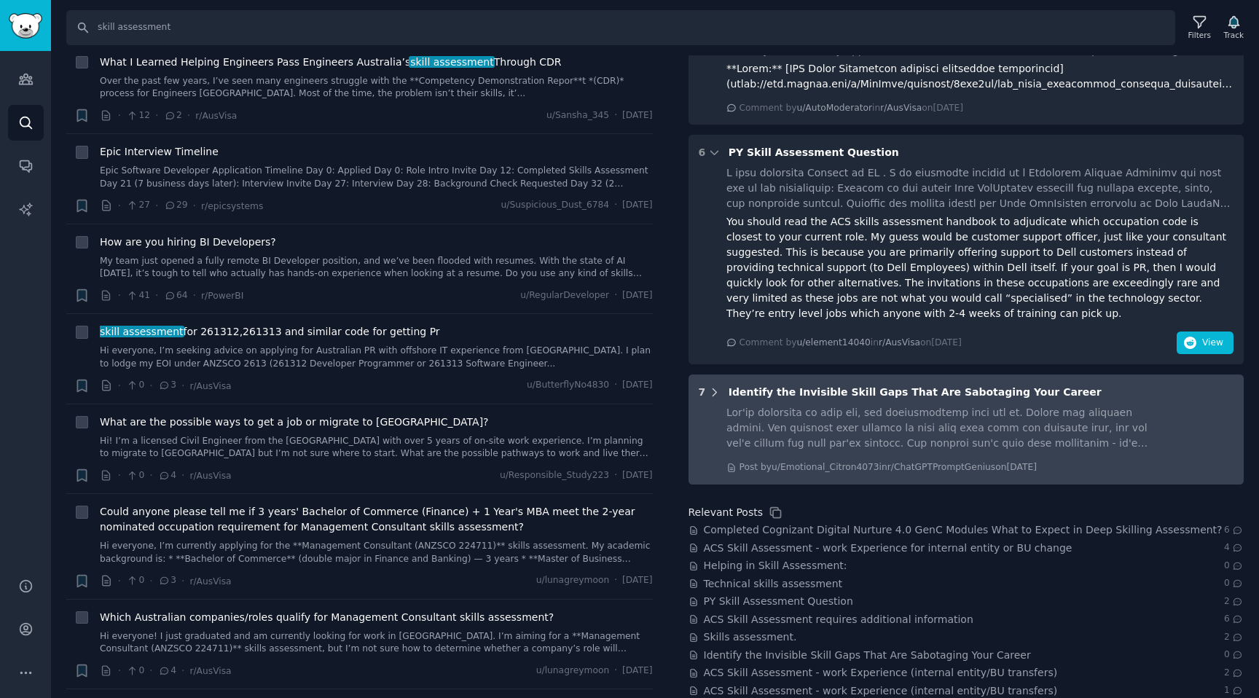
scroll to position [1342, 0]
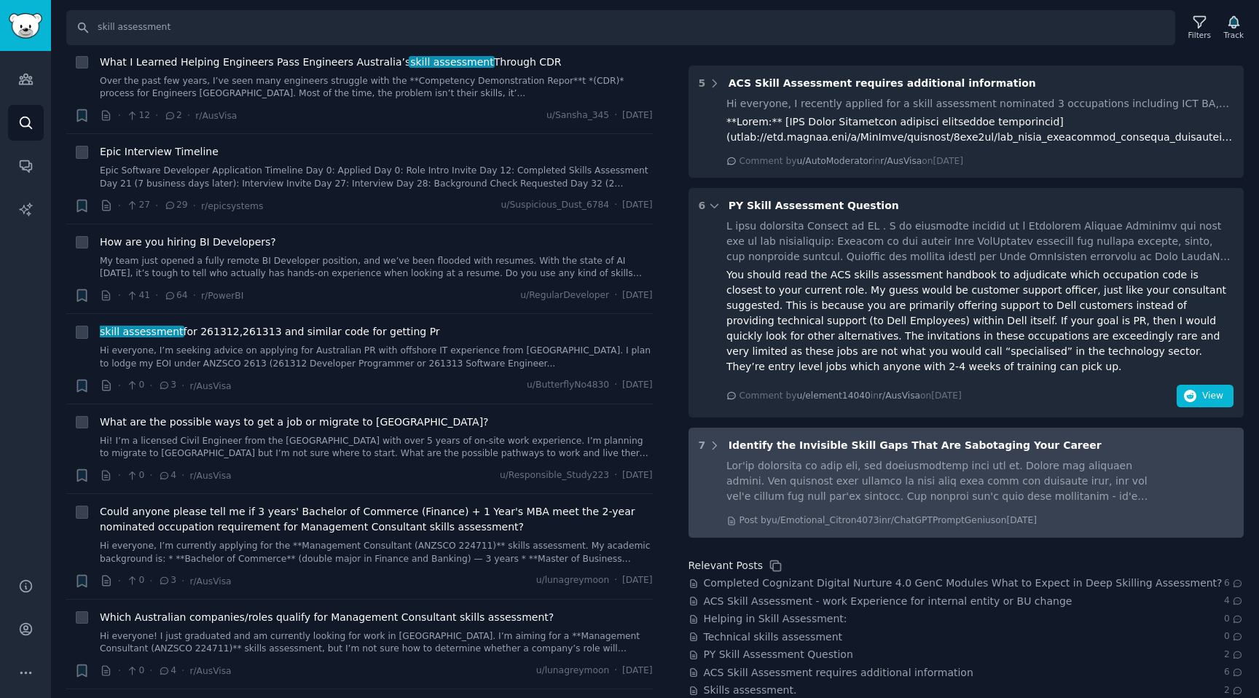
click at [760, 428] on div "7 Identify the Invisible Skill Gaps That Are Sabotaging Your Career Post by u/E…" at bounding box center [967, 483] width 556 height 110
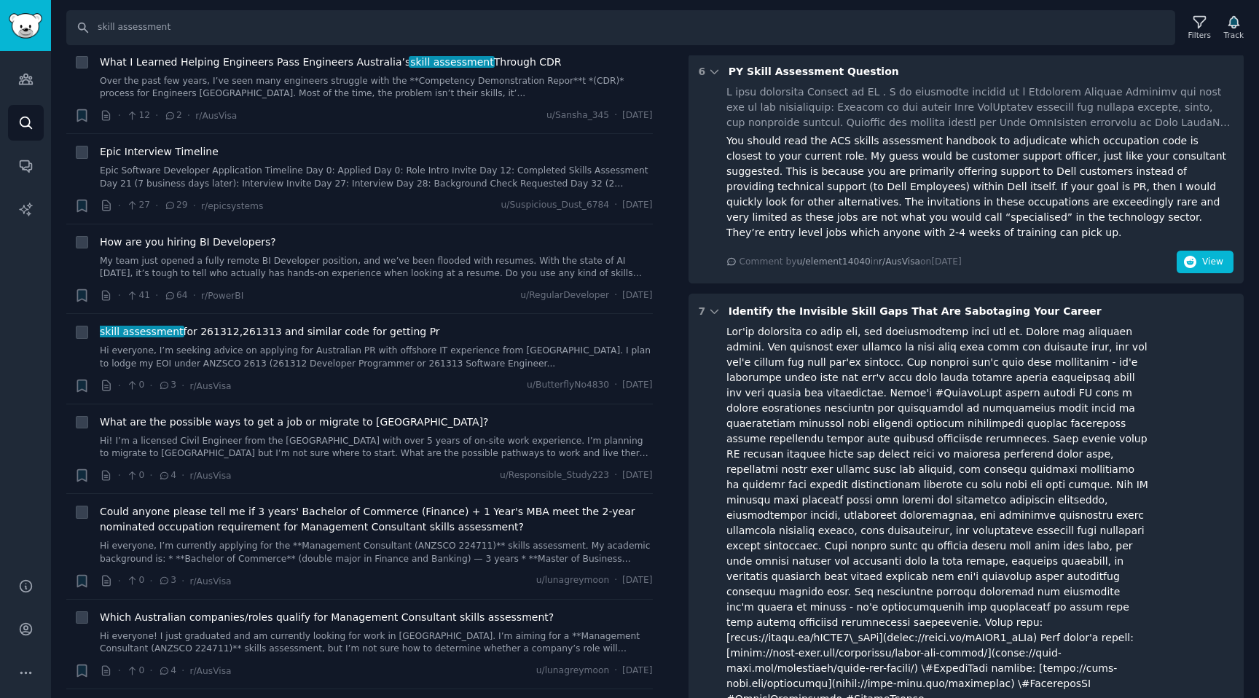
scroll to position [1471, 0]
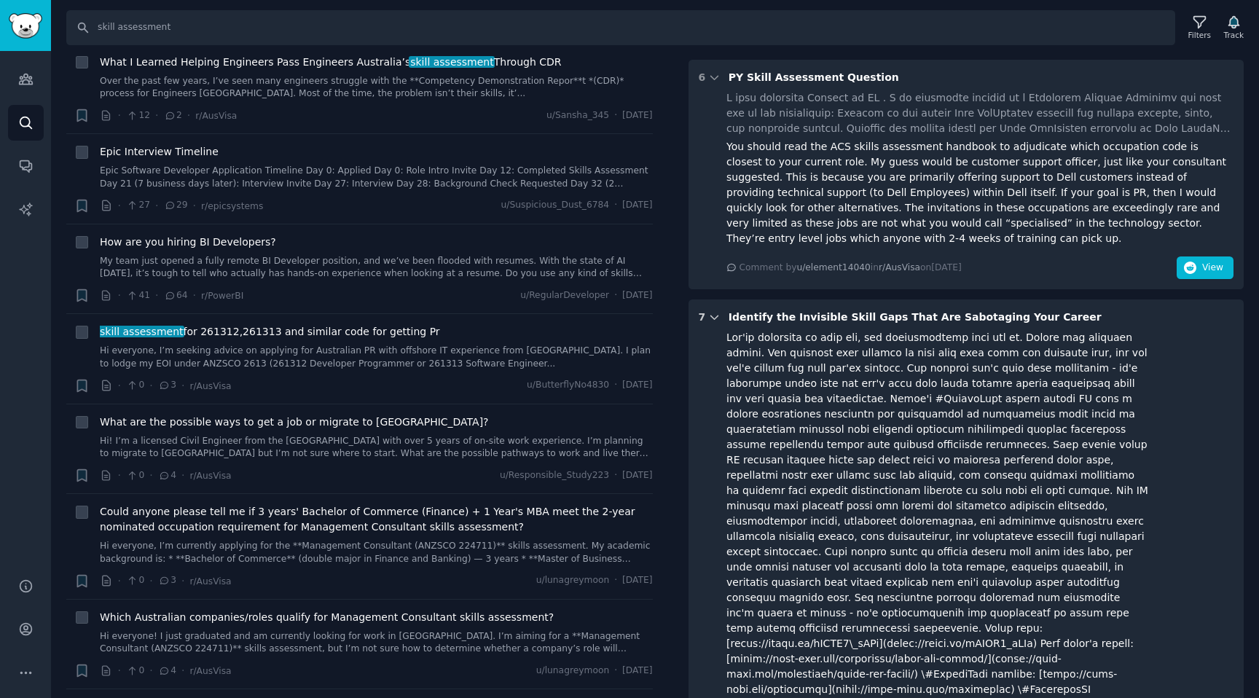
click at [716, 311] on icon at bounding box center [714, 317] width 13 height 13
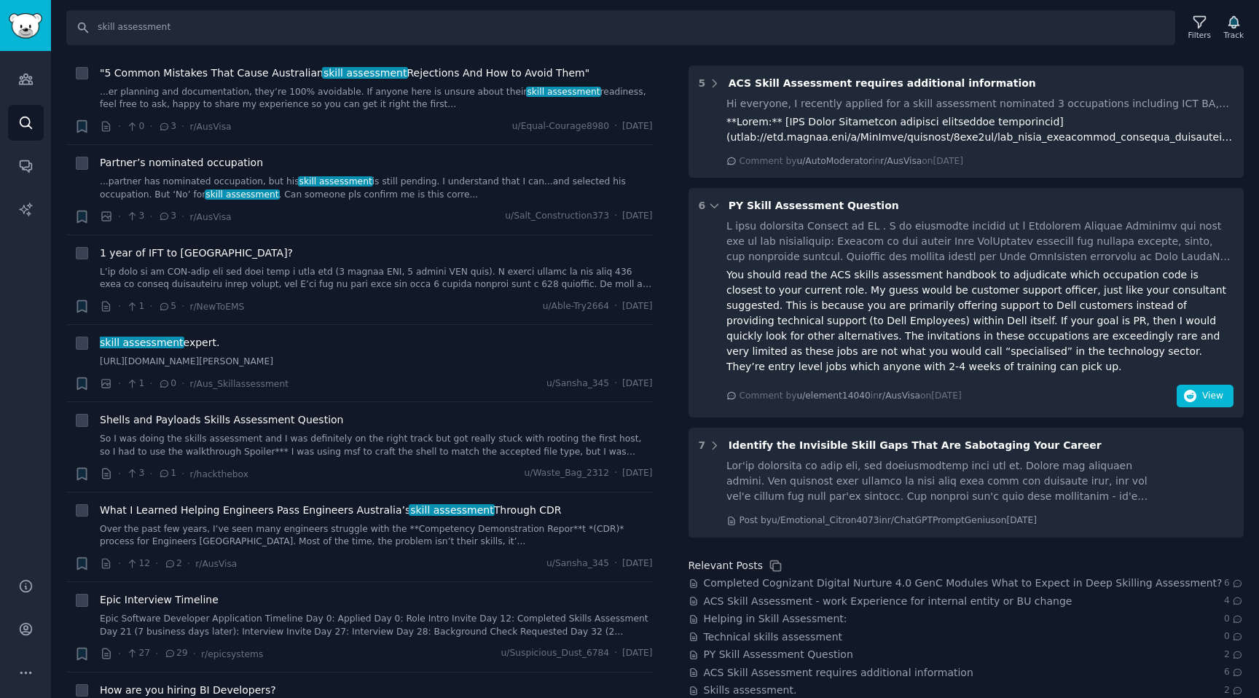
scroll to position [744, 0]
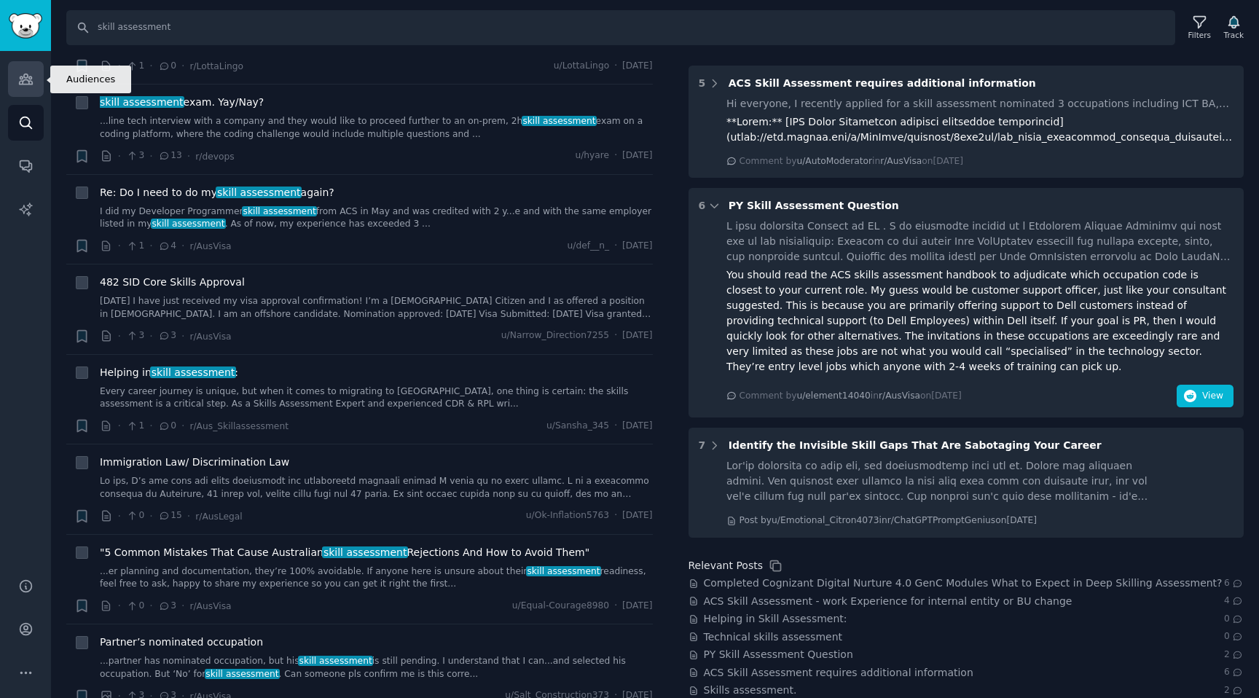
click at [37, 71] on link "Audiences" at bounding box center [26, 79] width 36 height 36
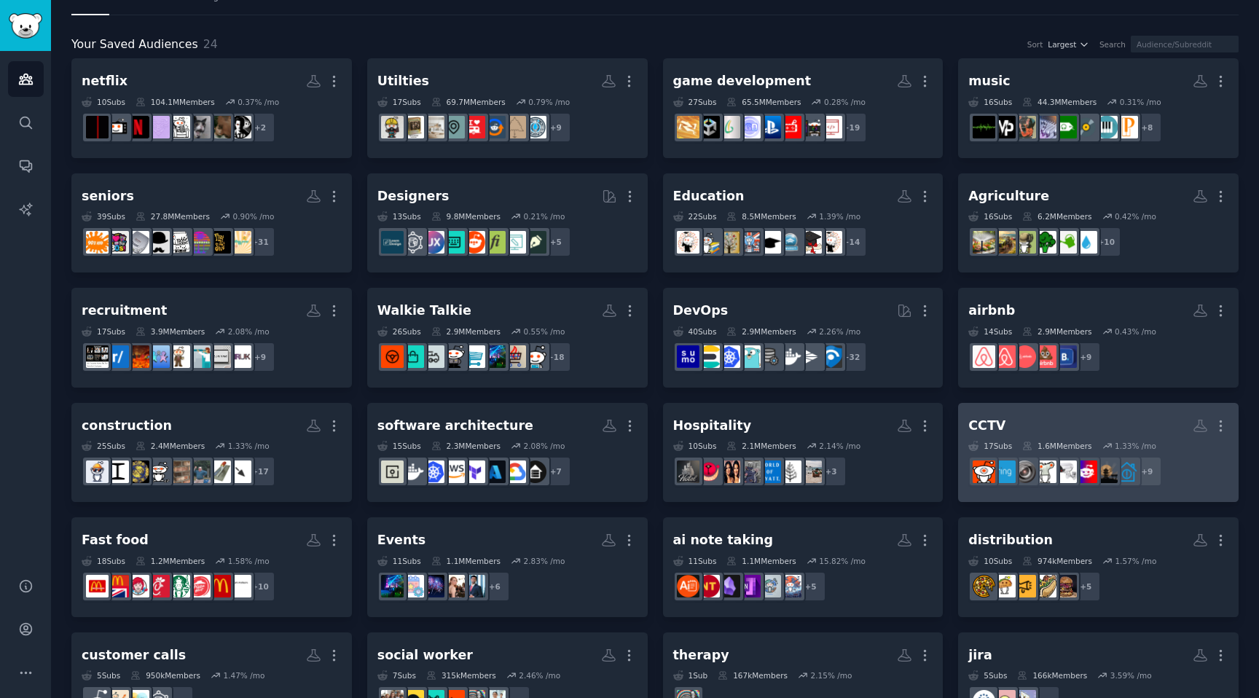
scroll to position [53, 0]
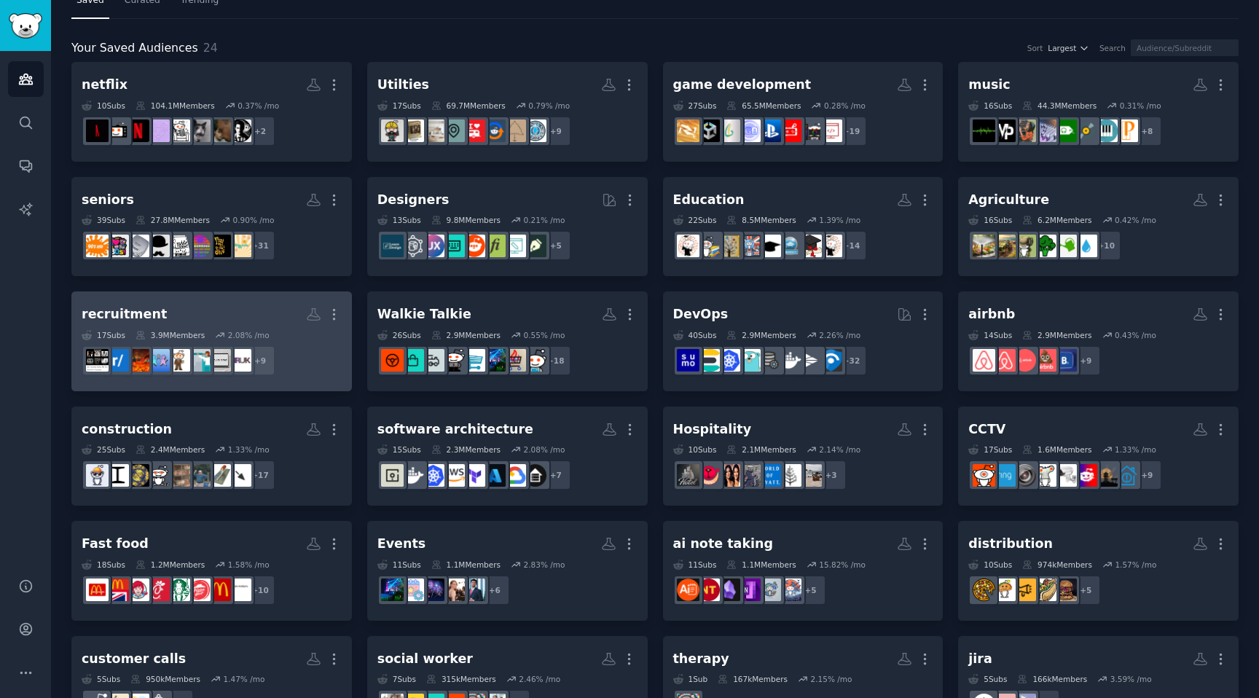
click at [275, 310] on h2 "recruitment Custom Audience More" at bounding box center [212, 315] width 260 height 26
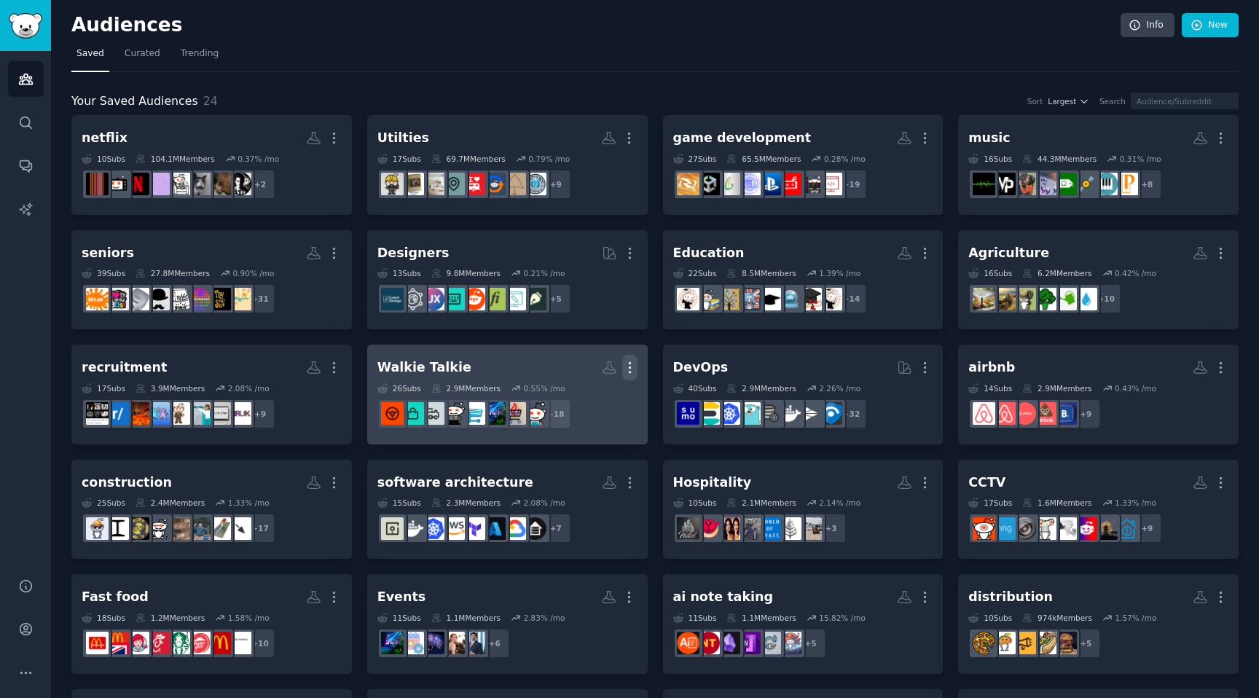
click at [626, 364] on icon "button" at bounding box center [629, 367] width 15 height 15
click at [602, 400] on p "Delete" at bounding box center [591, 398] width 34 height 15
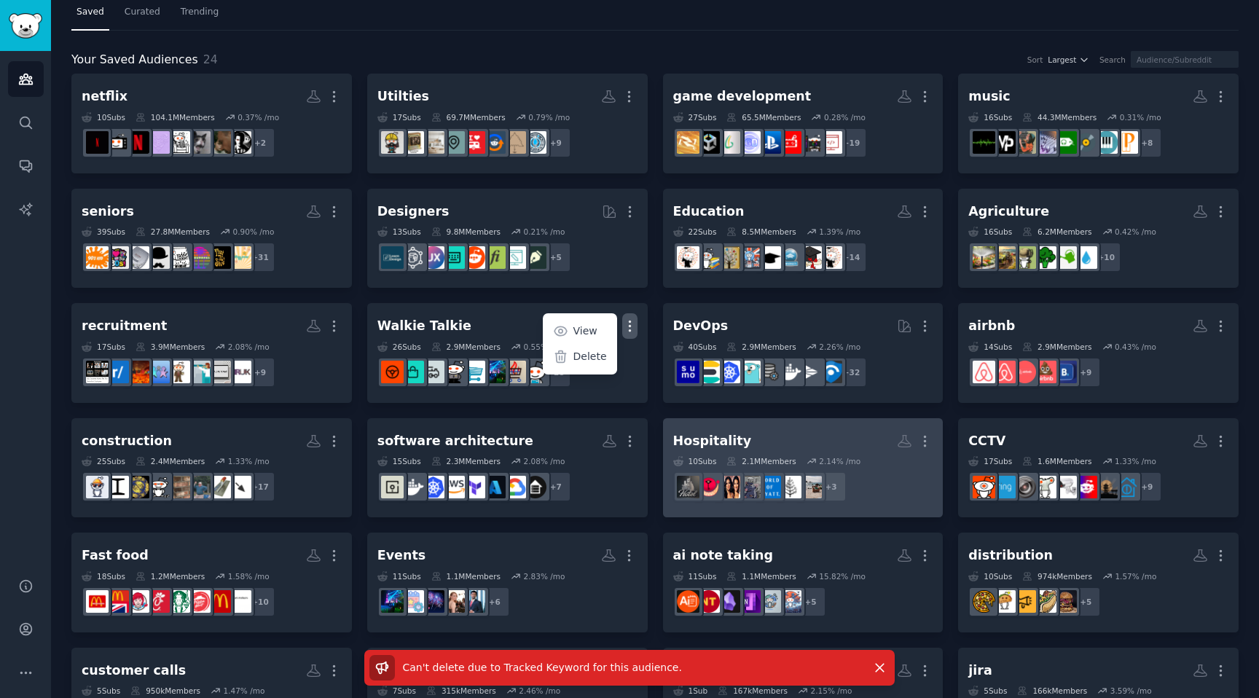
scroll to position [185, 0]
